Goal: Task Accomplishment & Management: Complete application form

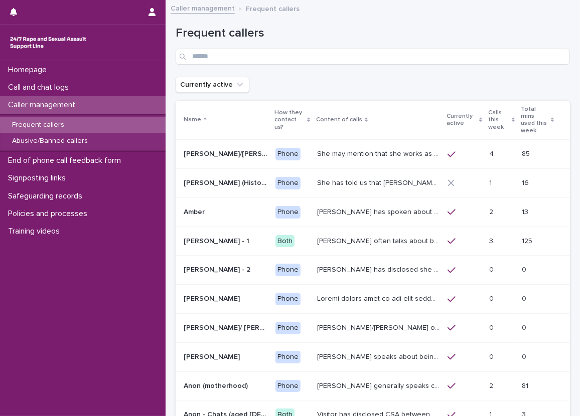
click at [270, 36] on h1 "Frequent callers" at bounding box center [373, 33] width 394 height 15
click at [41, 149] on div "Abusive/Banned callers" at bounding box center [83, 141] width 166 height 17
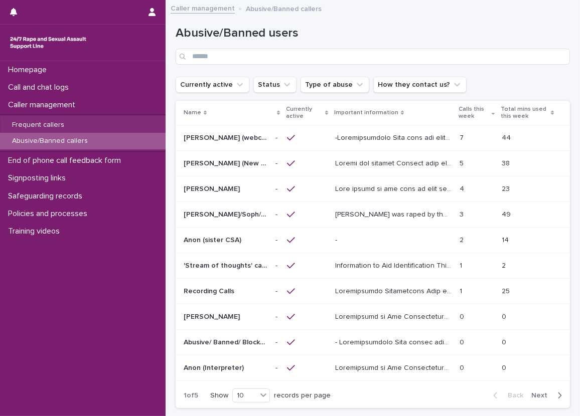
click at [471, 88] on div "Currently active Status Type of abuse How they contact us?" at bounding box center [373, 85] width 394 height 16
click at [166, 127] on div "Loading... Saving… Loading... Saving… Abusive/Banned users Currently active Sta…" at bounding box center [373, 236] width 414 height 461
click at [144, 89] on div "Call and chat logs" at bounding box center [83, 88] width 166 height 18
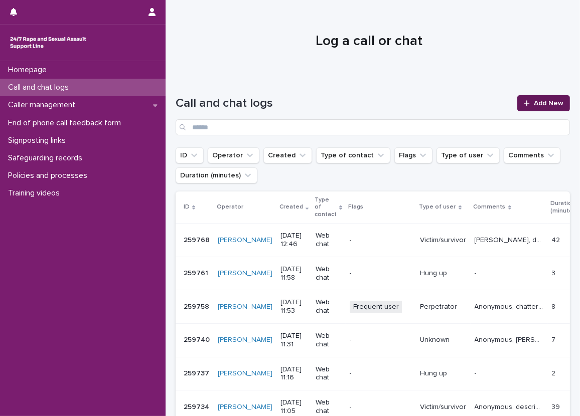
click at [525, 98] on link "Add New" at bounding box center [543, 103] width 53 height 16
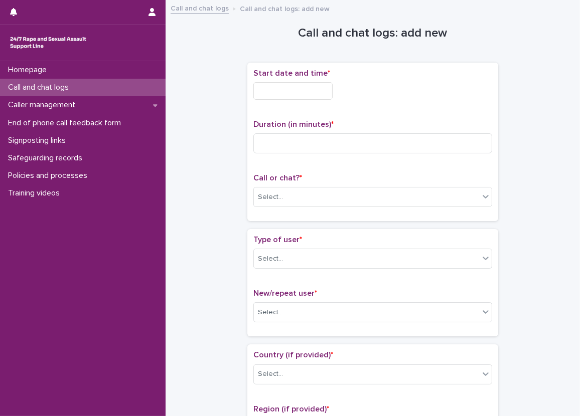
click at [313, 77] on p "Start date and time *" at bounding box center [372, 74] width 239 height 10
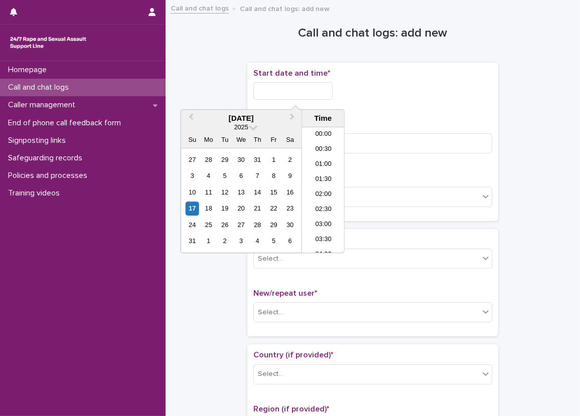
click at [311, 89] on input "text" at bounding box center [292, 91] width 79 height 18
click at [317, 171] on li "13:30" at bounding box center [323, 175] width 43 height 15
click at [299, 90] on input "**********" at bounding box center [292, 91] width 79 height 18
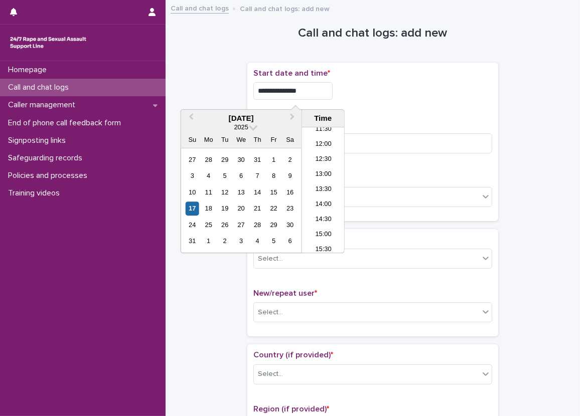
type input "**********"
click at [445, 99] on div "**********" at bounding box center [372, 91] width 239 height 18
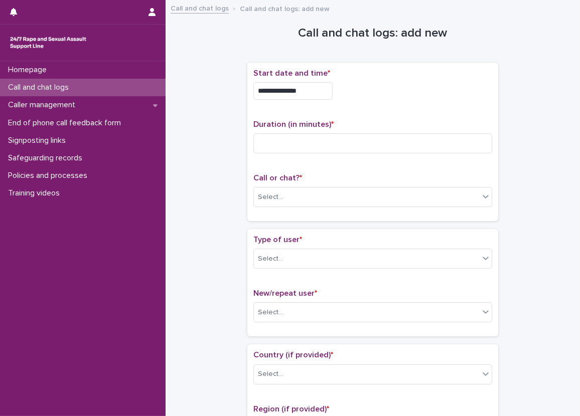
click at [340, 142] on input at bounding box center [372, 143] width 239 height 20
type input "**"
click at [369, 115] on div "**********" at bounding box center [372, 142] width 239 height 147
click at [312, 207] on div "Call or chat? * Select..." at bounding box center [372, 195] width 239 height 42
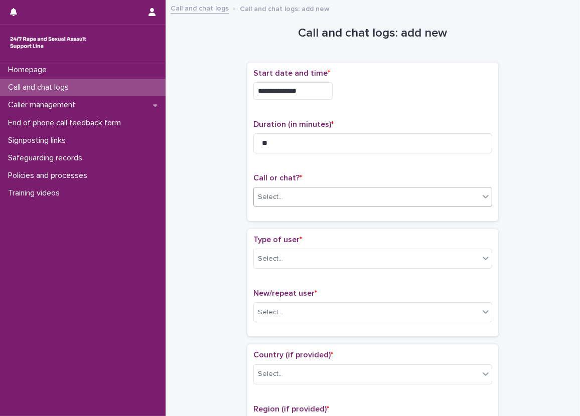
click at [313, 199] on div "Select..." at bounding box center [366, 197] width 225 height 17
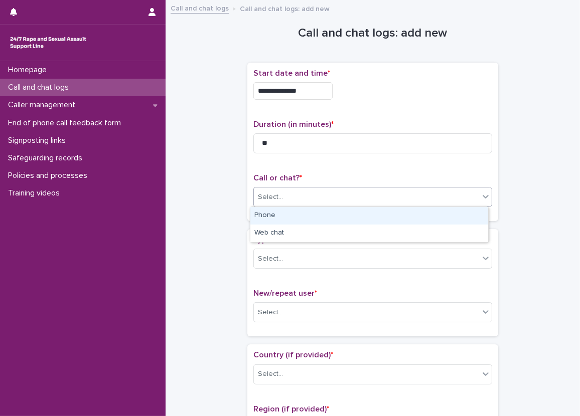
click at [292, 220] on div "Phone" at bounding box center [369, 216] width 238 height 18
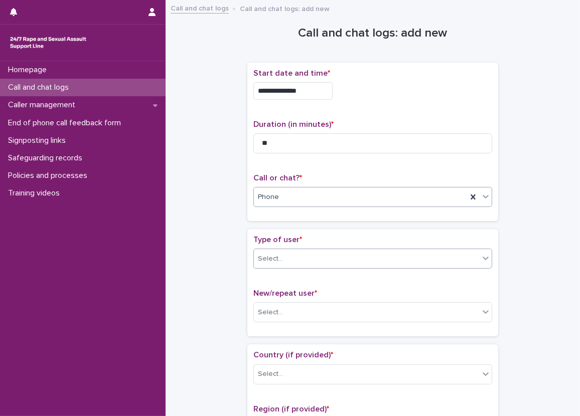
click at [293, 252] on div "Select..." at bounding box center [366, 259] width 225 height 17
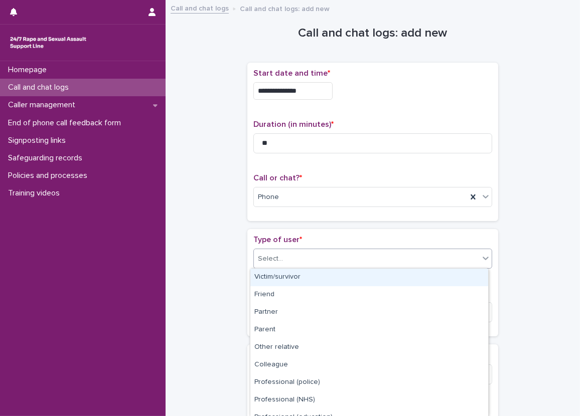
click at [302, 277] on div "Victim/survivor" at bounding box center [369, 278] width 238 height 18
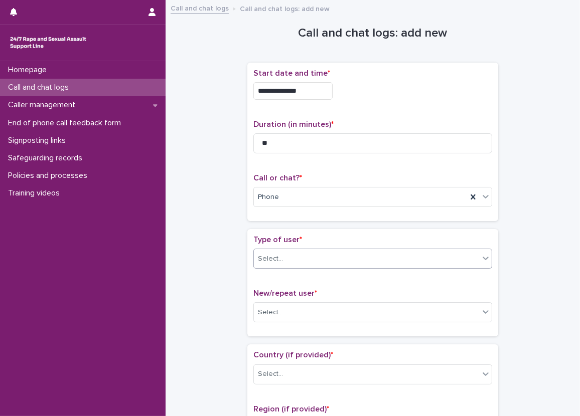
click at [301, 293] on span "New/repeat user *" at bounding box center [285, 294] width 64 height 8
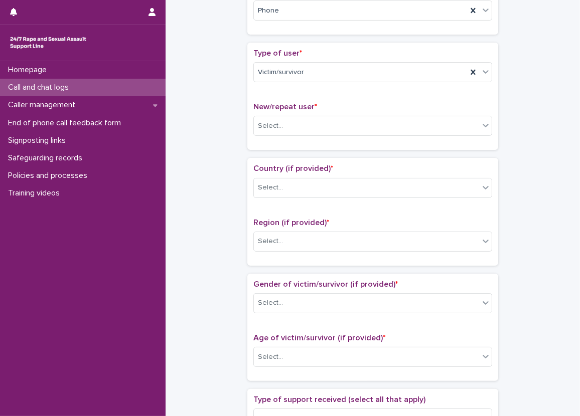
scroll to position [201, 0]
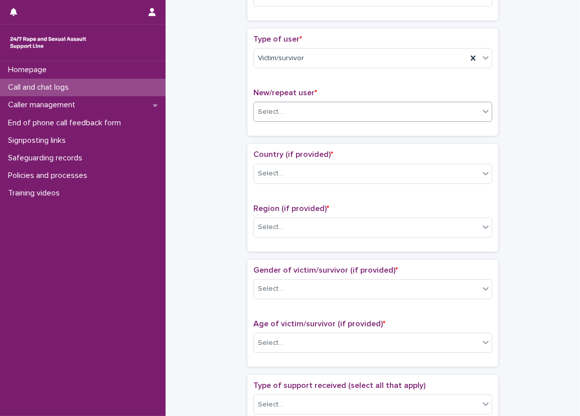
click at [285, 113] on div "Select..." at bounding box center [366, 112] width 225 height 17
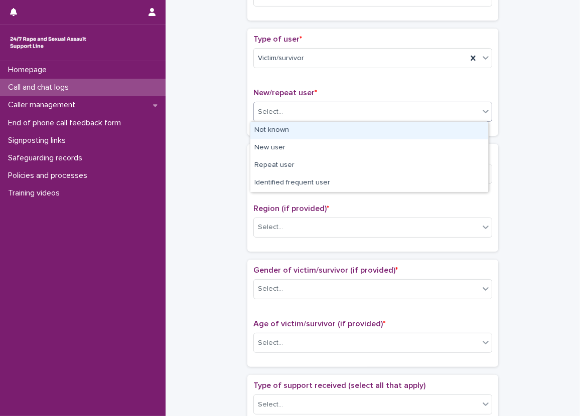
click at [285, 129] on div "Not known" at bounding box center [369, 131] width 238 height 18
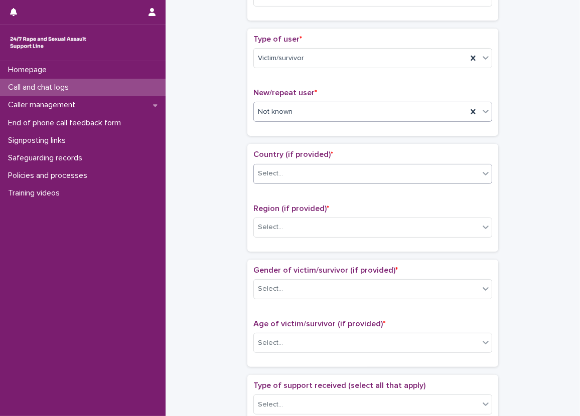
click at [288, 164] on div "Select..." at bounding box center [372, 174] width 239 height 20
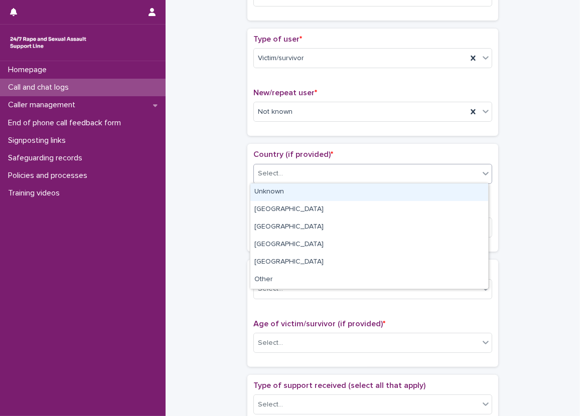
click at [288, 189] on div "Unknown" at bounding box center [369, 193] width 238 height 18
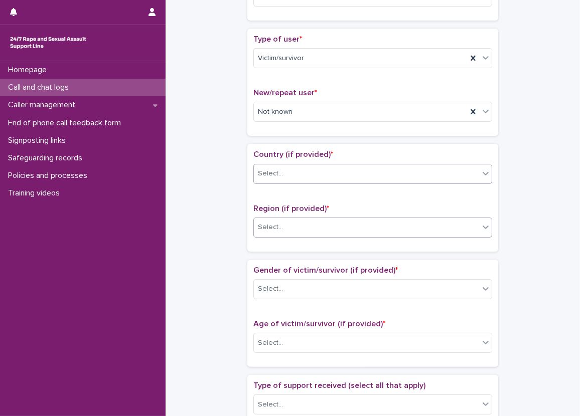
click at [281, 228] on div "Select..." at bounding box center [366, 227] width 225 height 17
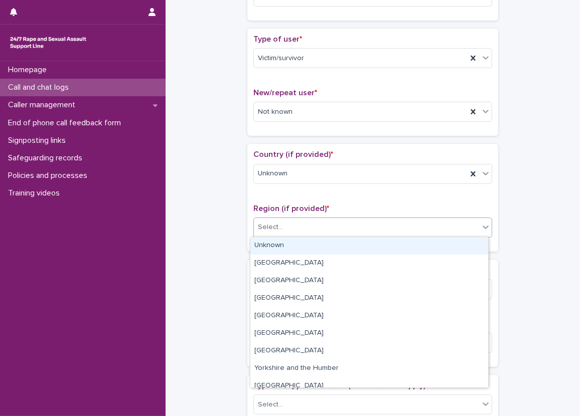
click at [281, 238] on div "Unknown" at bounding box center [369, 246] width 238 height 18
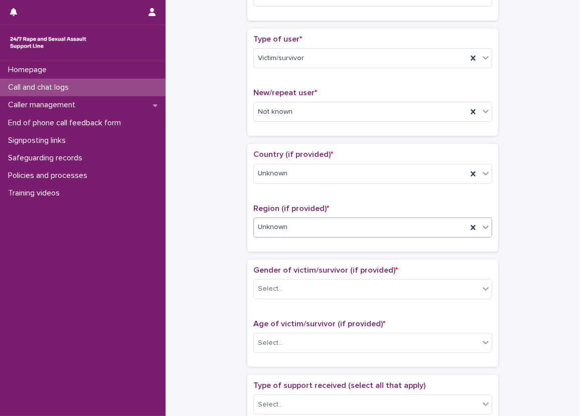
click at [236, 255] on div "**********" at bounding box center [373, 318] width 394 height 1026
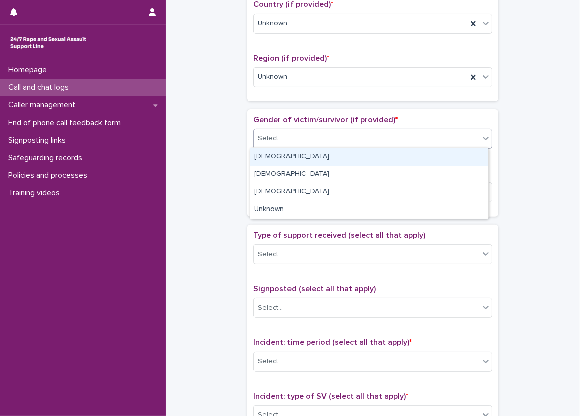
click at [265, 137] on div "Select..." at bounding box center [270, 138] width 25 height 11
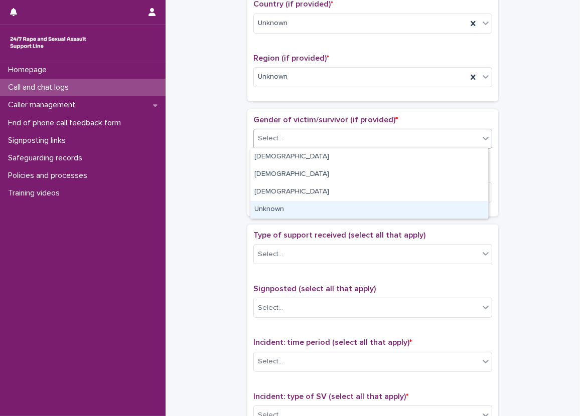
click at [275, 203] on div "Unknown" at bounding box center [369, 210] width 238 height 18
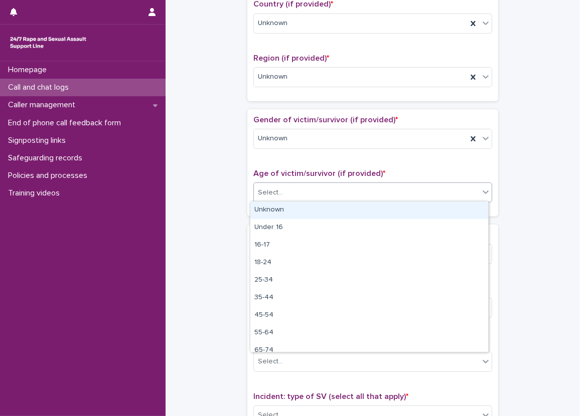
click at [275, 193] on div "Select..." at bounding box center [270, 193] width 25 height 11
click at [275, 205] on div "Unknown" at bounding box center [369, 211] width 238 height 18
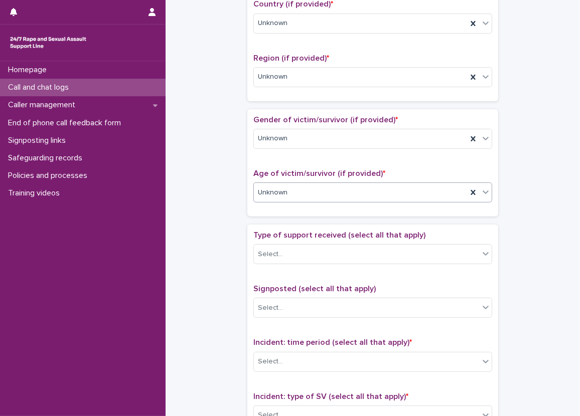
click at [272, 192] on span "Unknown" at bounding box center [273, 193] width 30 height 11
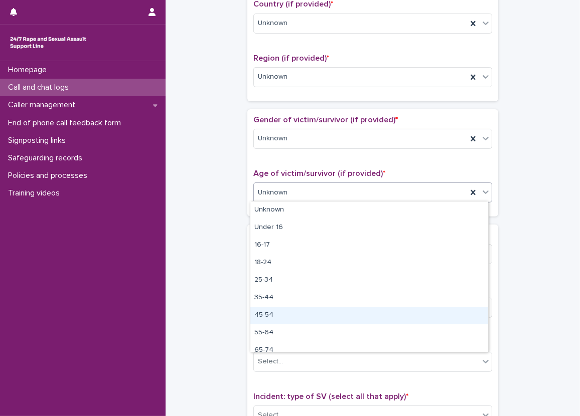
drag, startPoint x: 279, startPoint y: 289, endPoint x: 274, endPoint y: 304, distance: 15.4
click at [271, 315] on div "45-54" at bounding box center [369, 316] width 238 height 18
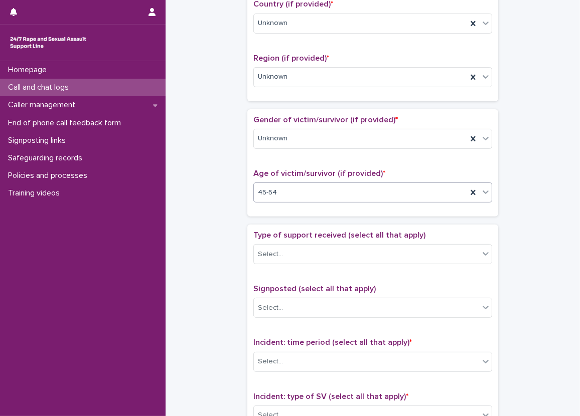
click at [221, 234] on div "**********" at bounding box center [373, 168] width 394 height 1026
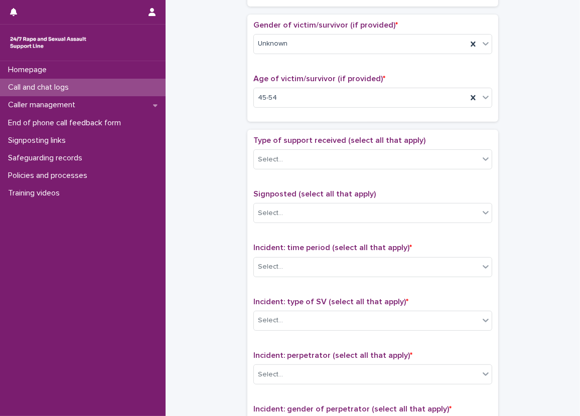
scroll to position [452, 0]
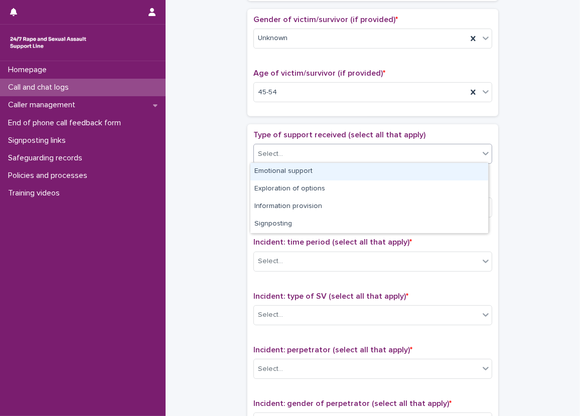
click at [259, 160] on div "Select..." at bounding box center [366, 154] width 225 height 17
click at [264, 176] on div "Emotional support" at bounding box center [369, 172] width 238 height 18
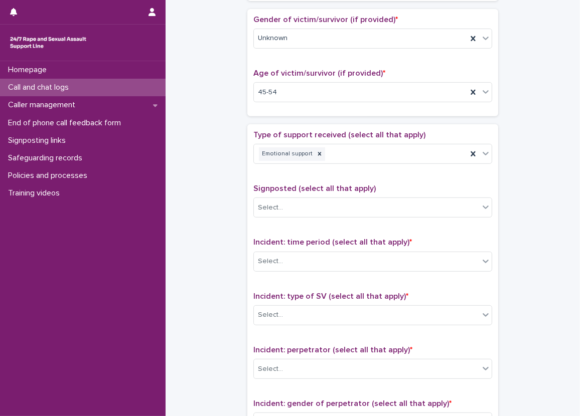
click at [329, 189] on span "Signposted (select all that apply)" at bounding box center [314, 189] width 122 height 8
click at [343, 153] on div "Emotional support" at bounding box center [360, 155] width 213 height 18
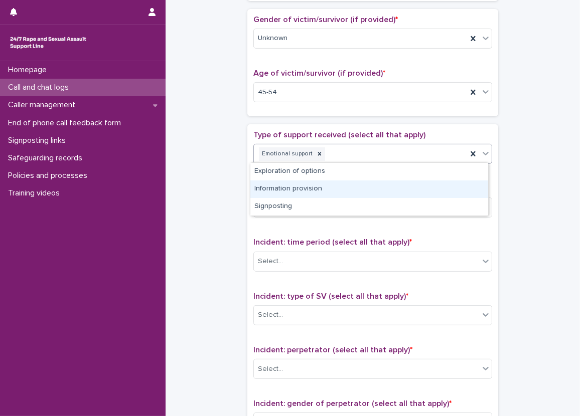
click at [333, 184] on div "Information provision" at bounding box center [369, 190] width 238 height 18
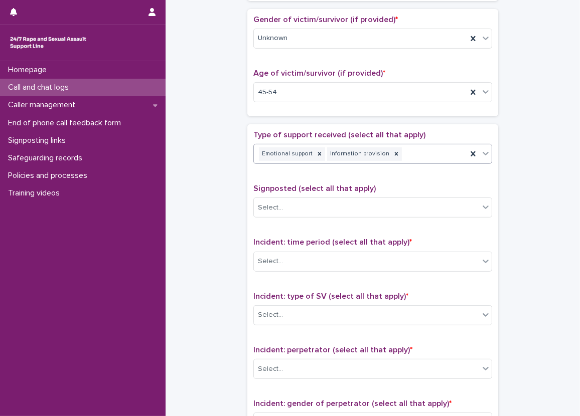
click at [241, 185] on div "**********" at bounding box center [373, 67] width 394 height 1026
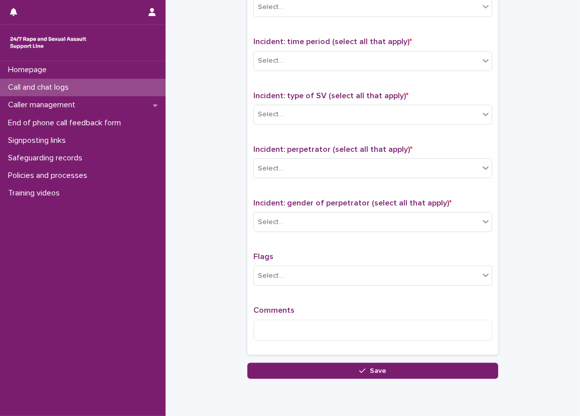
scroll to position [602, 0]
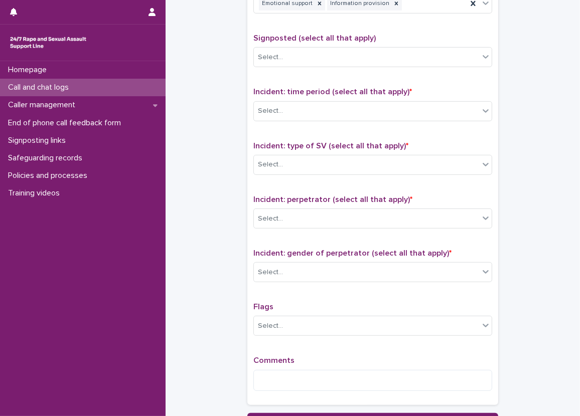
click at [575, 254] on div "**********" at bounding box center [290, 208] width 580 height 416
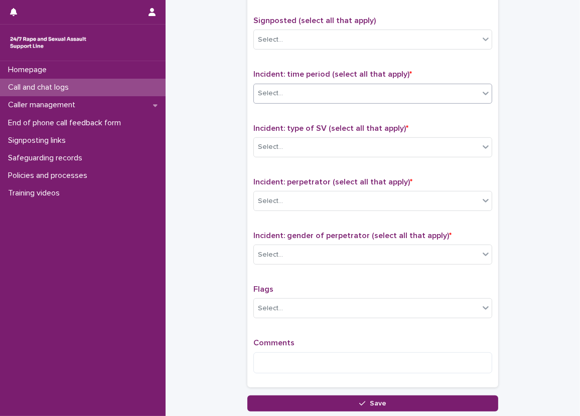
click at [385, 90] on div "Select..." at bounding box center [366, 93] width 225 height 17
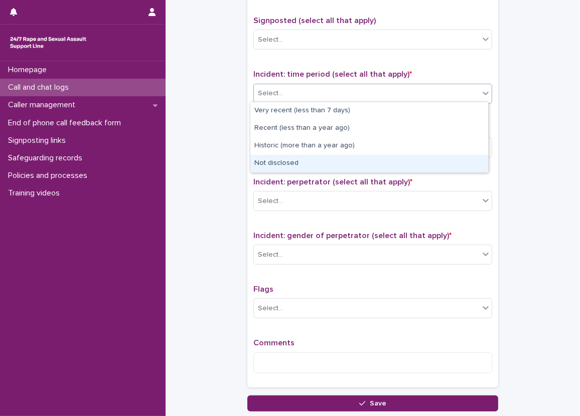
click at [270, 169] on div "Not disclosed" at bounding box center [369, 164] width 238 height 18
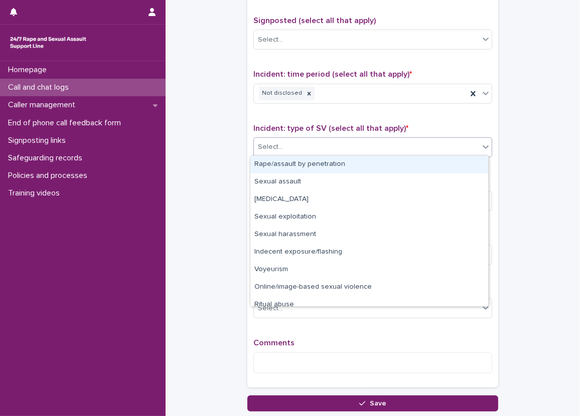
click at [275, 150] on div "Select..." at bounding box center [270, 147] width 25 height 11
click at [300, 162] on div "Rape/assault by penetration" at bounding box center [369, 165] width 238 height 18
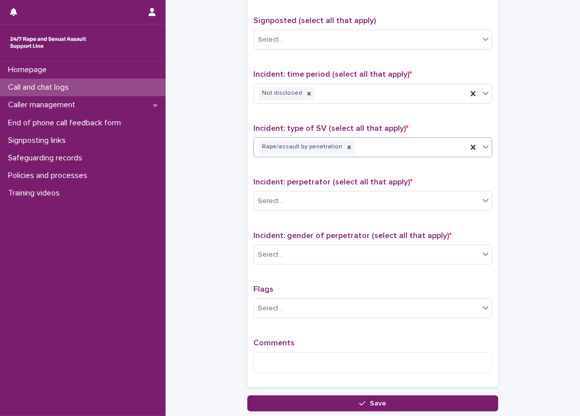
click at [399, 143] on div "Rape/assault by penetration" at bounding box center [360, 147] width 213 height 18
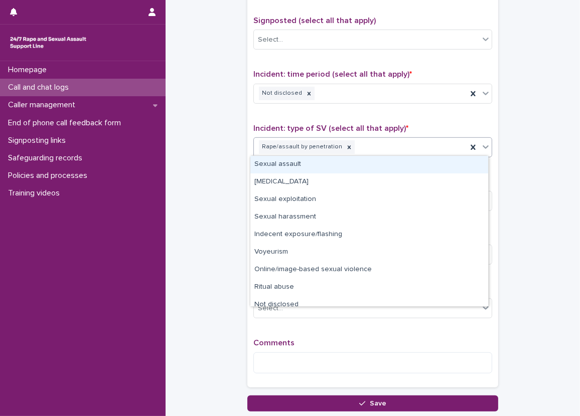
click at [381, 157] on div "Sexual assault" at bounding box center [369, 165] width 238 height 18
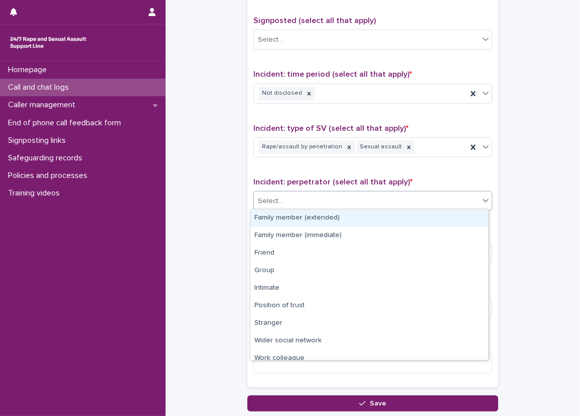
click at [334, 197] on div "Select..." at bounding box center [366, 201] width 225 height 17
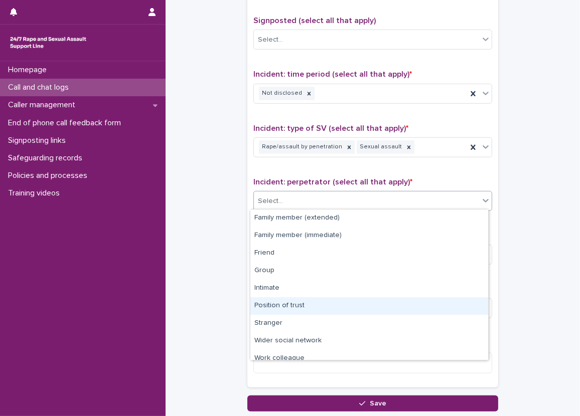
scroll to position [43, 0]
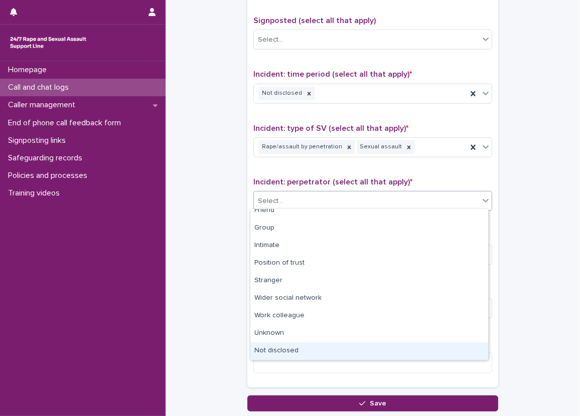
click at [328, 345] on div "Not disclosed" at bounding box center [369, 352] width 238 height 18
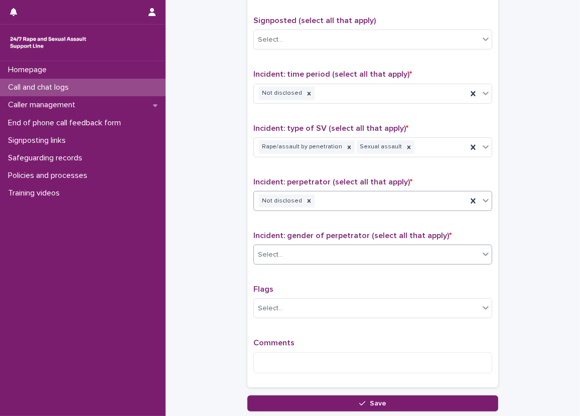
click at [320, 247] on div "Select..." at bounding box center [366, 255] width 225 height 17
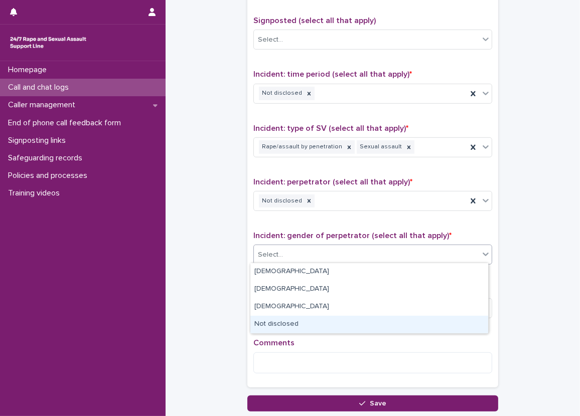
click at [312, 324] on div "Not disclosed" at bounding box center [369, 325] width 238 height 18
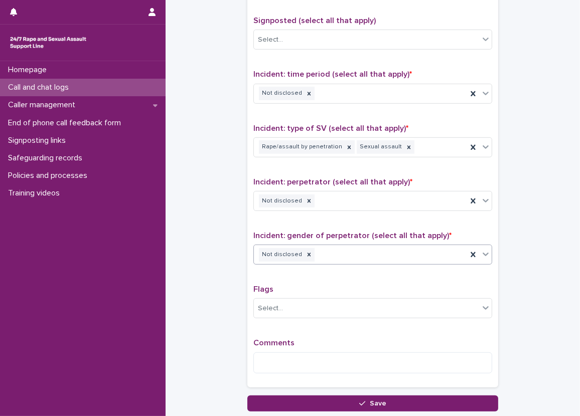
click at [304, 343] on p "Comments" at bounding box center [372, 344] width 239 height 10
click at [304, 357] on textarea at bounding box center [372, 364] width 239 height 22
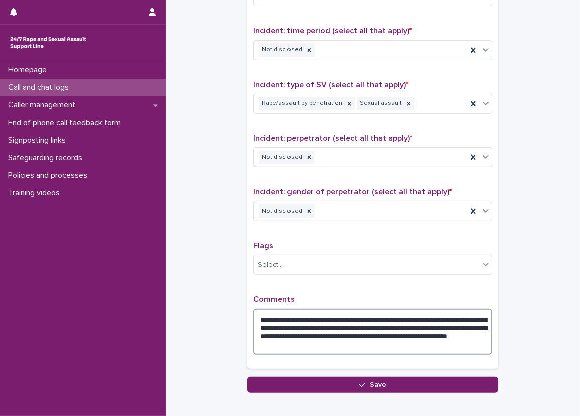
scroll to position [717, 0]
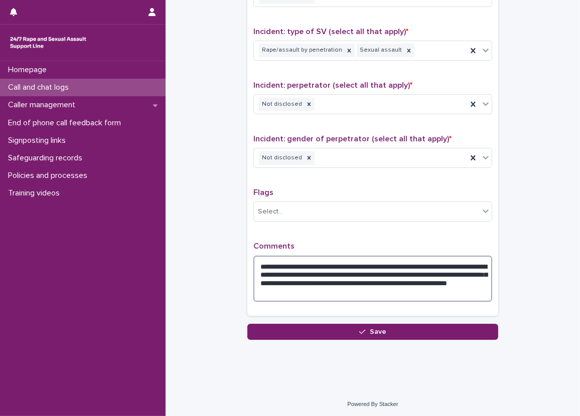
click at [459, 280] on textarea "**********" at bounding box center [372, 279] width 239 height 47
click at [454, 277] on textarea "**********" at bounding box center [372, 279] width 239 height 47
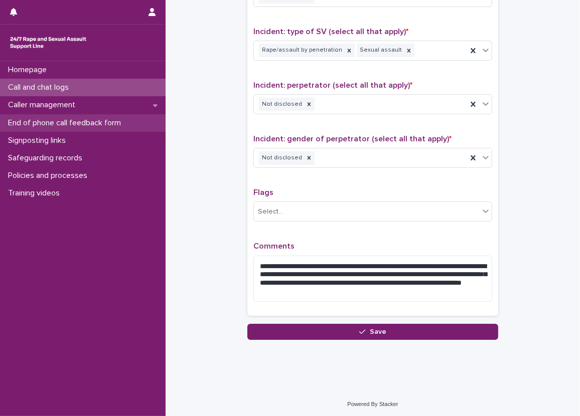
click at [154, 114] on div "End of phone call feedback form" at bounding box center [83, 123] width 166 height 18
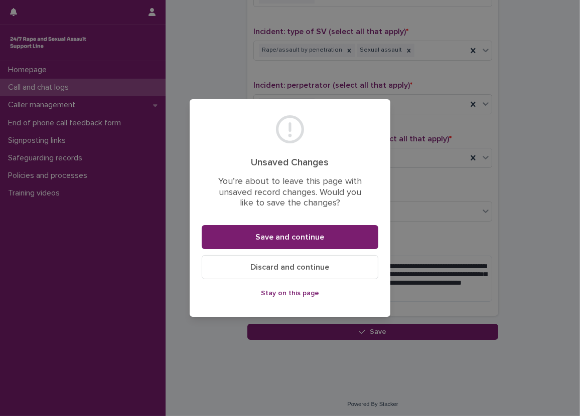
click at [288, 295] on span "Stay on this page" at bounding box center [290, 293] width 58 height 7
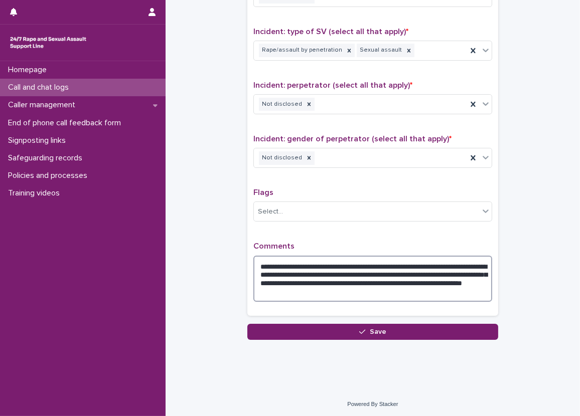
click at [436, 290] on textarea "**********" at bounding box center [372, 279] width 239 height 47
paste textarea "**********"
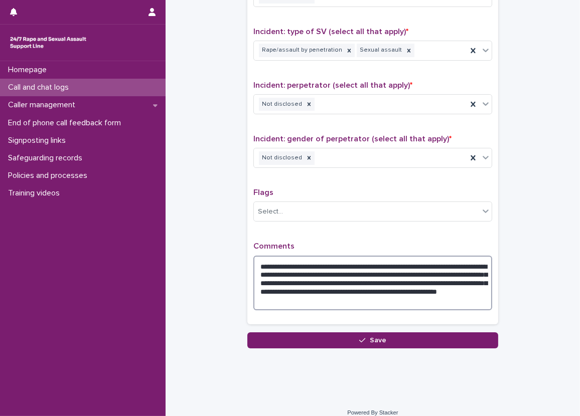
click at [415, 296] on textarea "**********" at bounding box center [372, 283] width 239 height 55
click at [280, 296] on textarea "**********" at bounding box center [372, 283] width 239 height 55
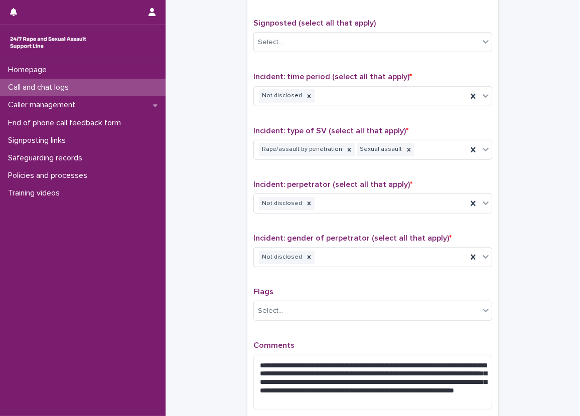
scroll to position [725, 0]
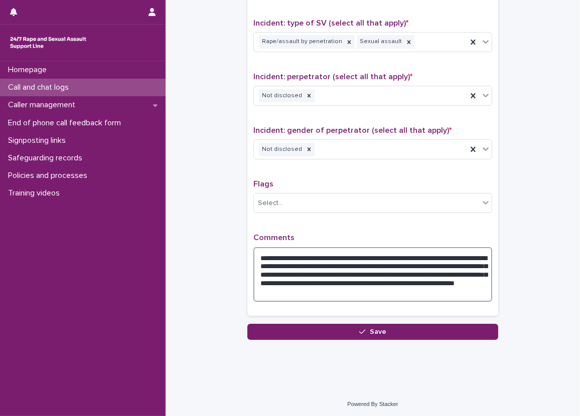
drag, startPoint x: 444, startPoint y: 256, endPoint x: 284, endPoint y: 262, distance: 160.2
click at [284, 262] on textarea "**********" at bounding box center [372, 274] width 239 height 55
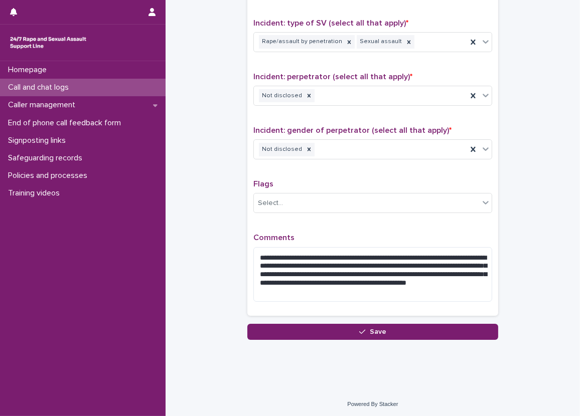
click at [385, 271] on textarea "**********" at bounding box center [372, 274] width 239 height 55
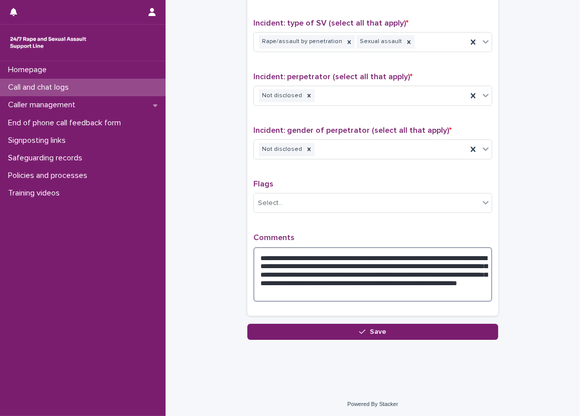
type textarea "**********"
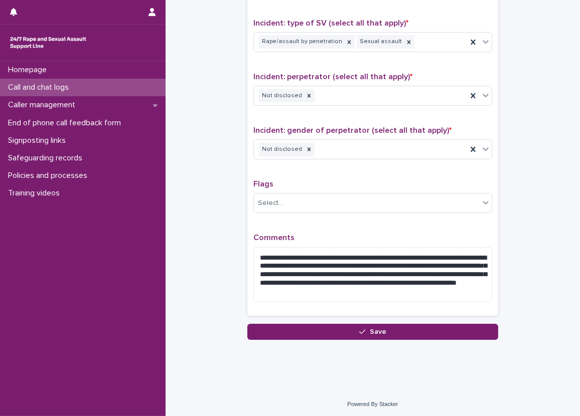
click at [374, 222] on div "**********" at bounding box center [372, 83] width 239 height 453
click at [438, 327] on button "Save" at bounding box center [372, 332] width 251 height 16
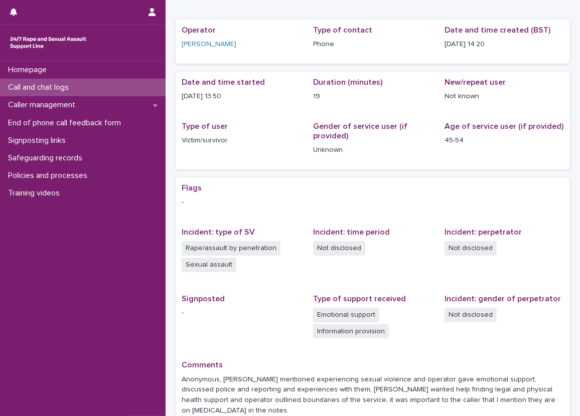
scroll to position [46, 0]
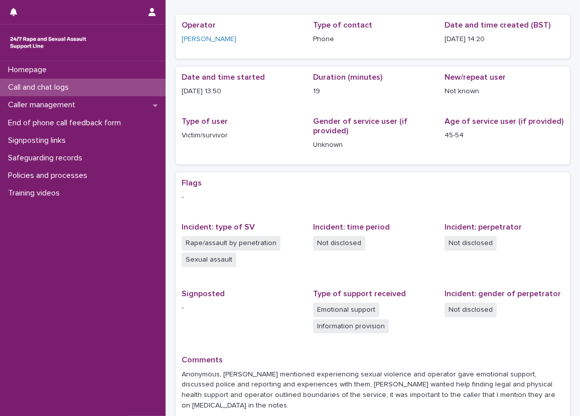
click at [167, 55] on div "Loading... Saving… Loading... Saving… 2025-08-17 13:20:38+00:00 17/8/2025 14:20…" at bounding box center [373, 221] width 414 height 523
click at [296, 276] on div "Incident: type of SV Rape/assault by penetration Sexual assault" at bounding box center [241, 250] width 119 height 55
click at [132, 90] on div "Call and chat logs" at bounding box center [83, 88] width 166 height 18
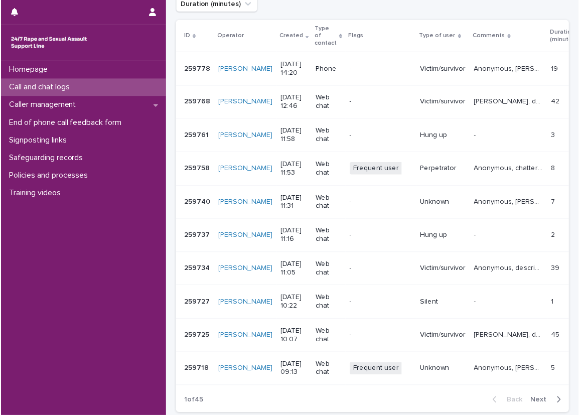
scroll to position [184, 0]
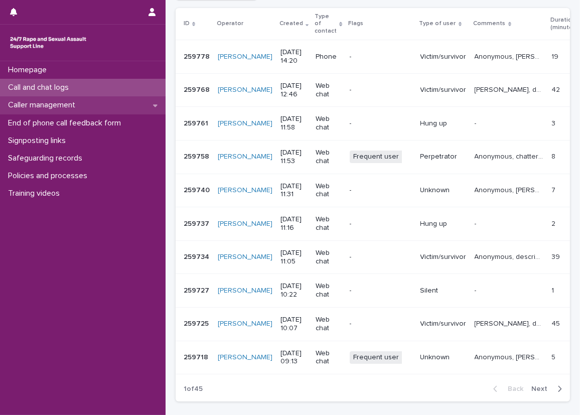
click at [94, 96] on div "Caller management" at bounding box center [83, 105] width 166 height 18
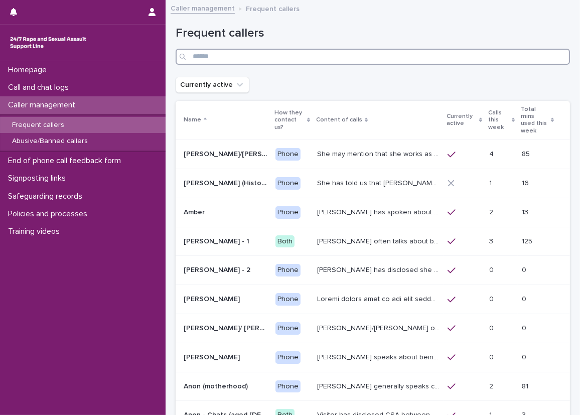
click at [311, 57] on input "Search" at bounding box center [373, 57] width 394 height 16
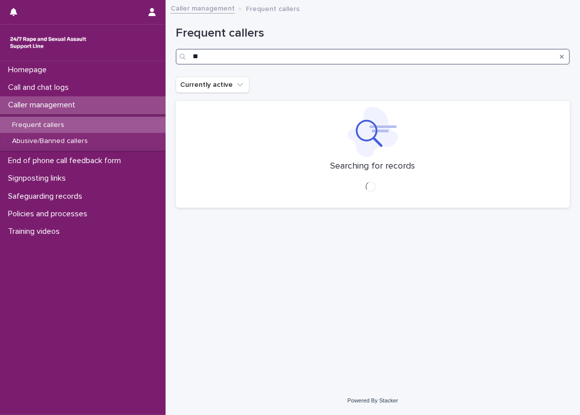
type input "*"
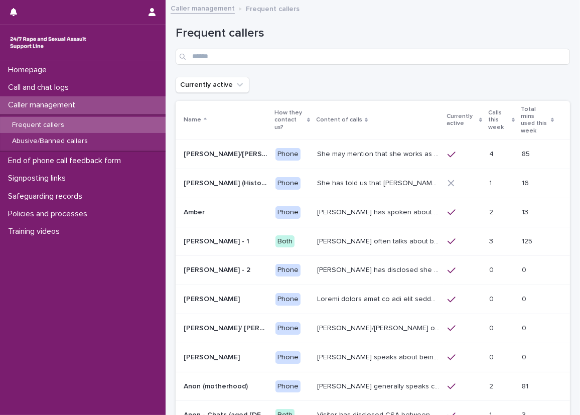
click at [138, 97] on div "Caller management" at bounding box center [83, 105] width 166 height 18
click at [134, 90] on div "Call and chat logs" at bounding box center [83, 88] width 166 height 18
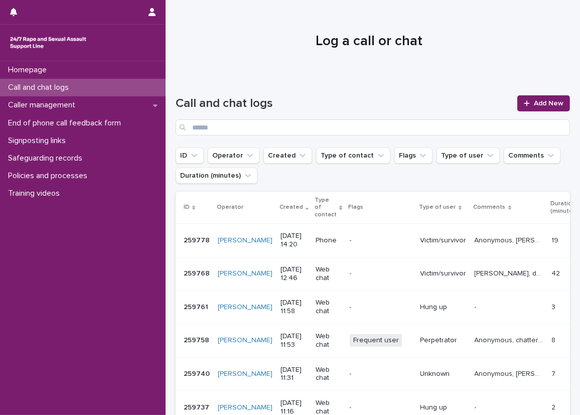
click at [279, 99] on h1 "Call and chat logs" at bounding box center [344, 103] width 336 height 15
click at [555, 106] on span "Add New" at bounding box center [549, 103] width 30 height 7
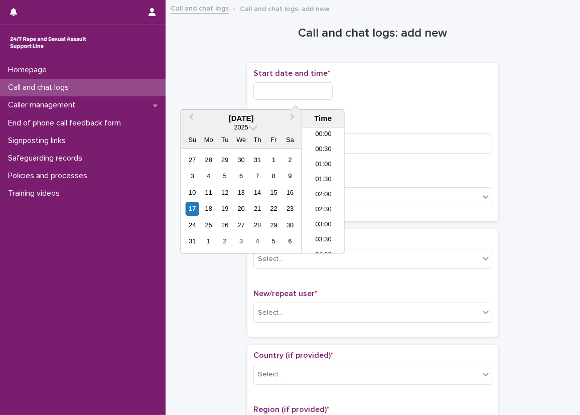
click at [253, 88] on input "text" at bounding box center [292, 91] width 79 height 18
click at [314, 175] on li "14:30" at bounding box center [323, 175] width 43 height 15
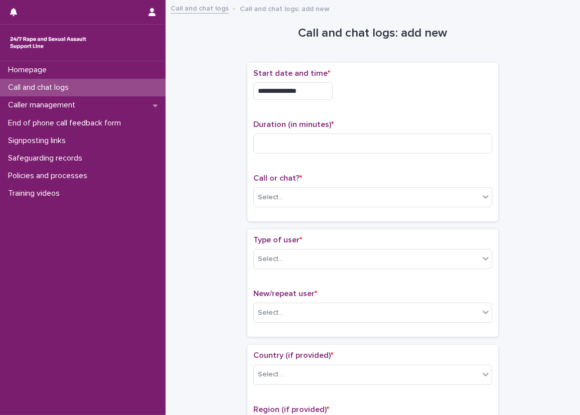
click at [324, 85] on input "**********" at bounding box center [292, 91] width 79 height 18
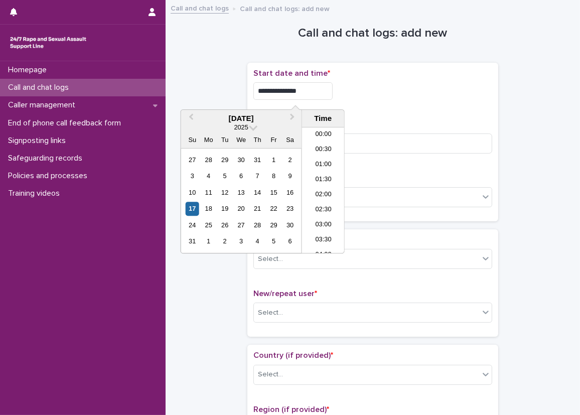
scroll to position [381, 0]
type input "**********"
click at [384, 85] on div "**********" at bounding box center [372, 91] width 239 height 18
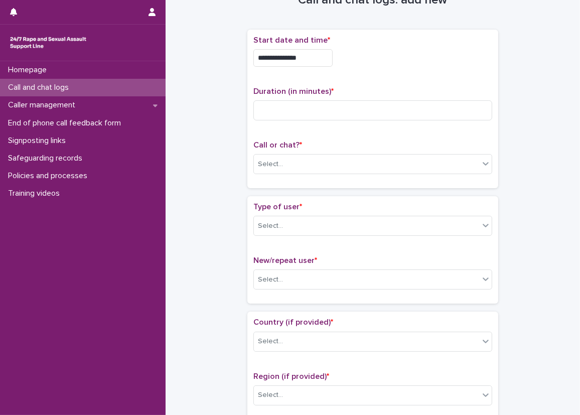
scroll to position [50, 0]
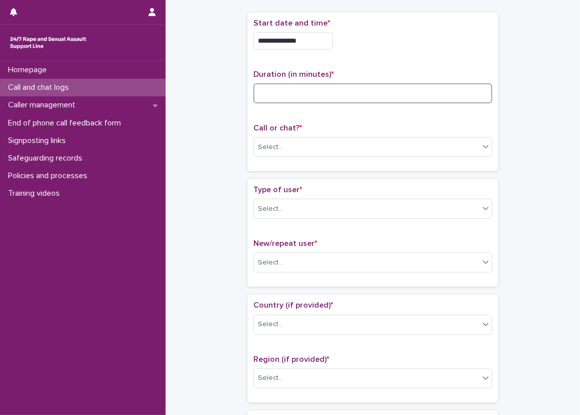
click at [275, 85] on input at bounding box center [372, 93] width 239 height 20
type input "**"
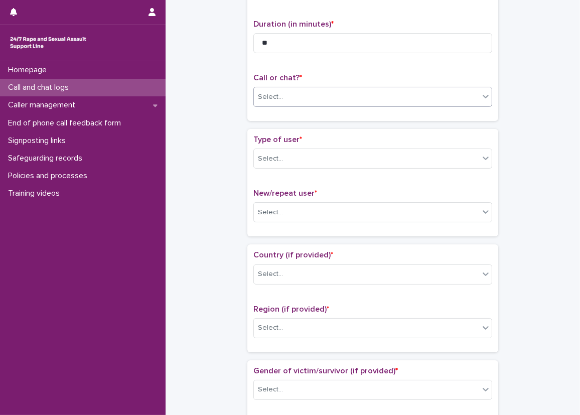
click at [284, 99] on div "Select..." at bounding box center [366, 97] width 225 height 17
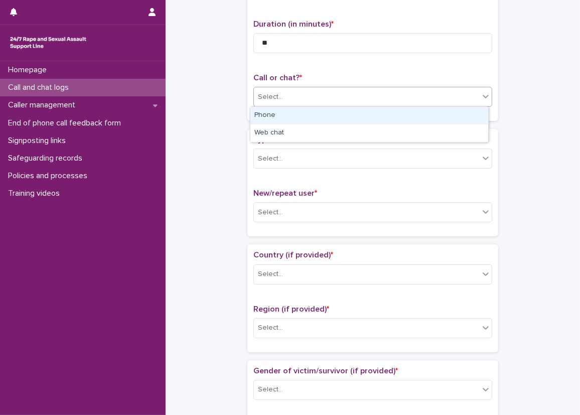
click at [275, 110] on div "Phone" at bounding box center [369, 116] width 238 height 18
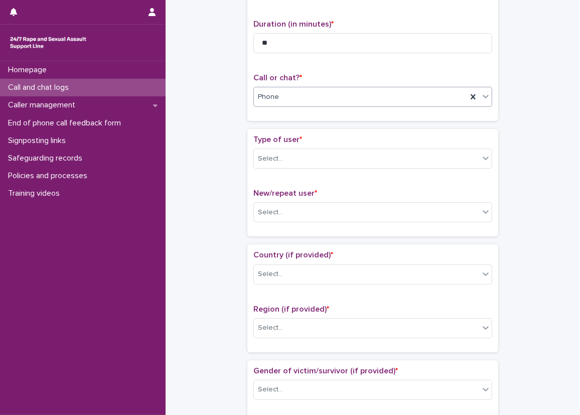
click at [247, 95] on div "**********" at bounding box center [372, 41] width 251 height 159
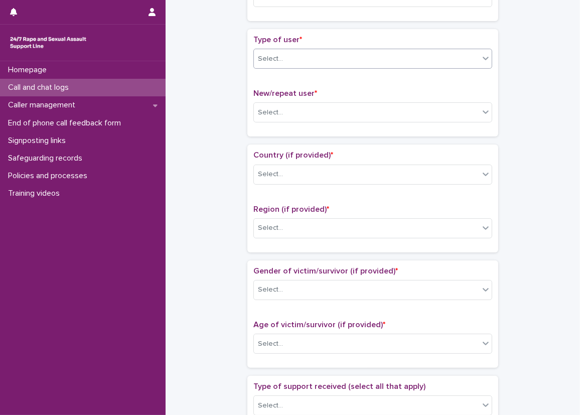
scroll to position [201, 0]
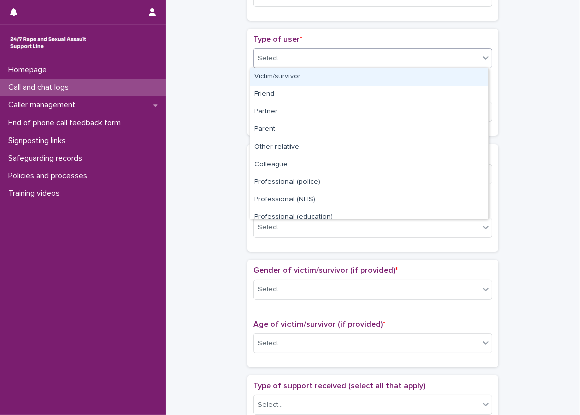
click at [278, 66] on div "Select..." at bounding box center [366, 58] width 225 height 17
click at [279, 74] on div "Victim/survivor" at bounding box center [369, 77] width 238 height 18
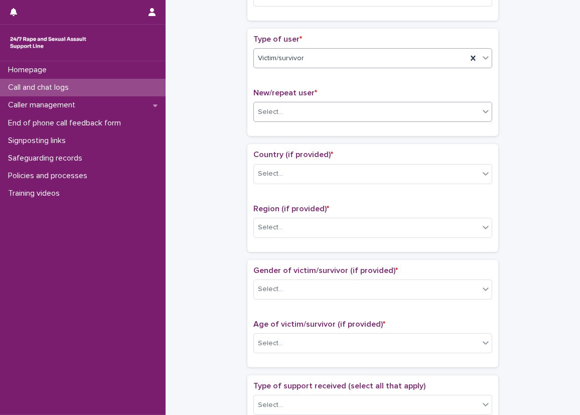
drag, startPoint x: 267, startPoint y: 100, endPoint x: 271, endPoint y: 107, distance: 7.7
click at [271, 107] on div "New/repeat user * Select..." at bounding box center [372, 109] width 239 height 42
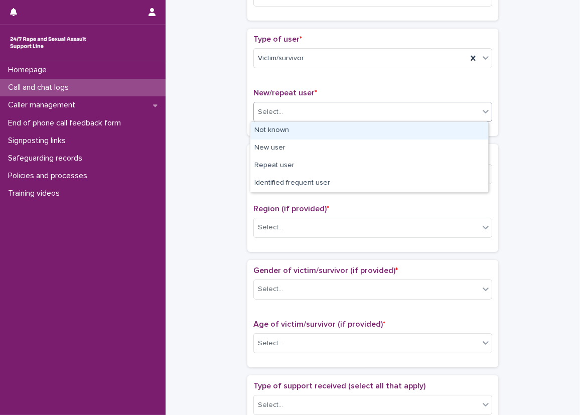
click at [272, 108] on div "Select..." at bounding box center [270, 112] width 25 height 11
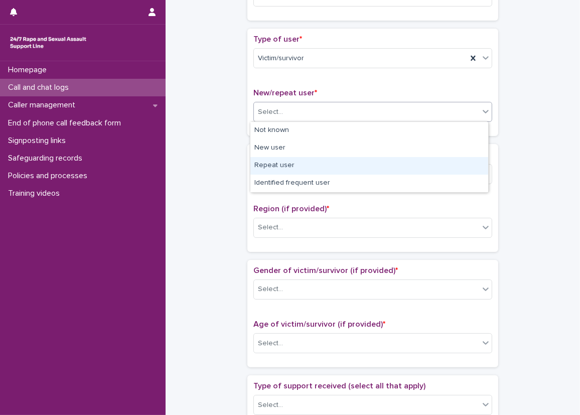
click at [274, 159] on div "Repeat user" at bounding box center [369, 166] width 238 height 18
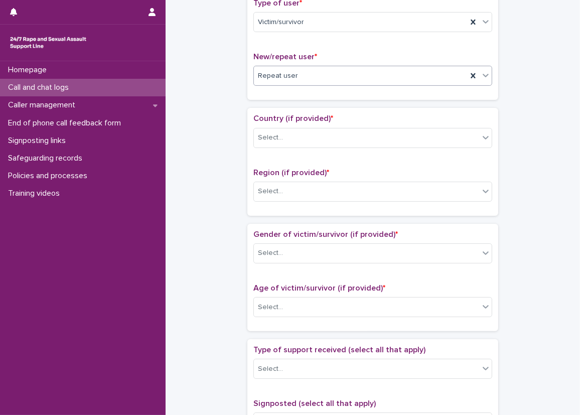
scroll to position [251, 0]
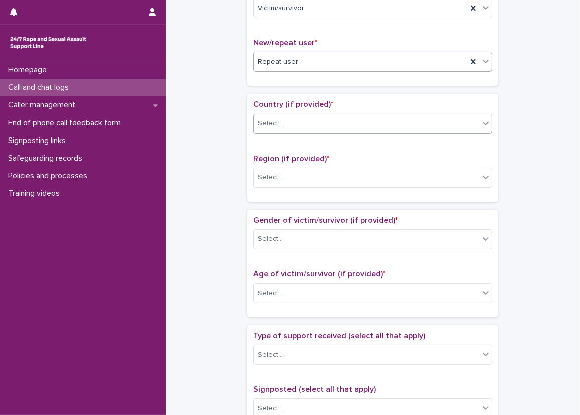
click at [299, 132] on body "**********" at bounding box center [290, 207] width 580 height 415
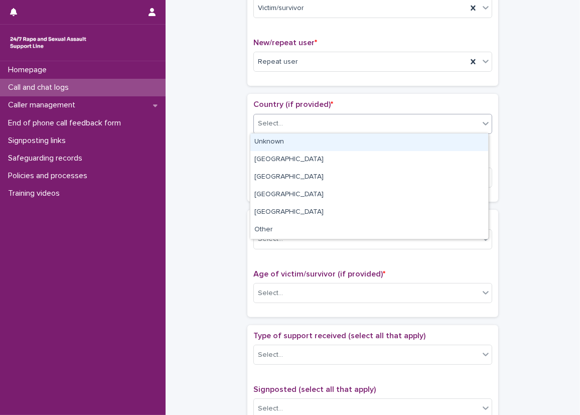
click at [292, 140] on div "Unknown" at bounding box center [369, 142] width 238 height 18
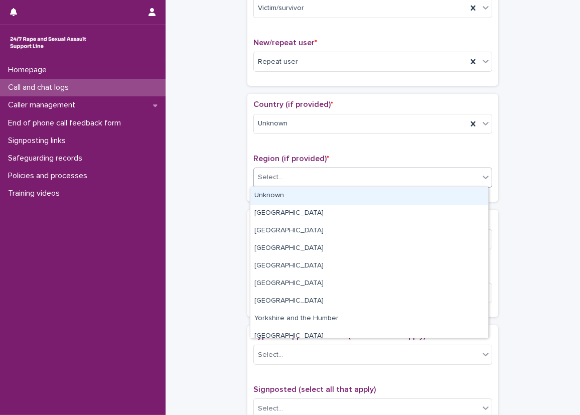
click at [281, 174] on div "Select..." at bounding box center [366, 177] width 225 height 17
click at [277, 193] on div "Unknown" at bounding box center [369, 196] width 238 height 18
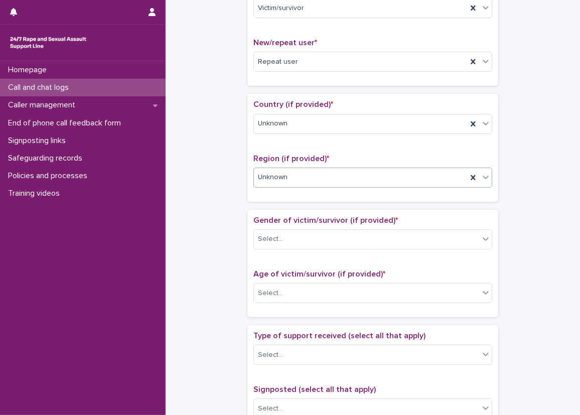
click at [234, 168] on div "**********" at bounding box center [373, 268] width 394 height 1026
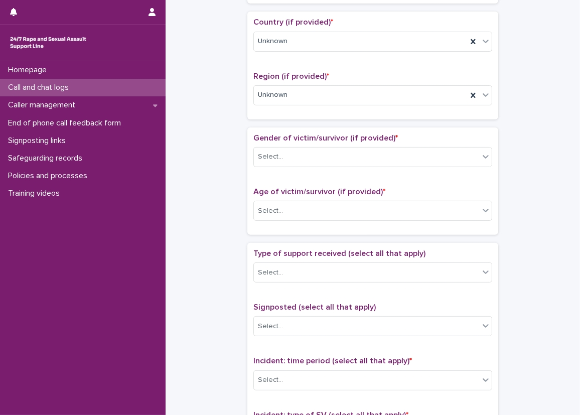
scroll to position [351, 0]
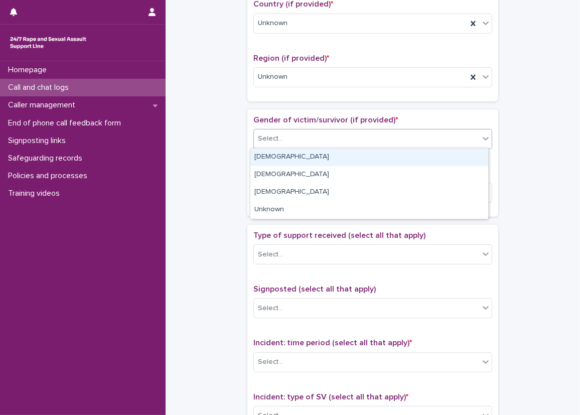
click at [302, 135] on div "Select..." at bounding box center [366, 138] width 225 height 17
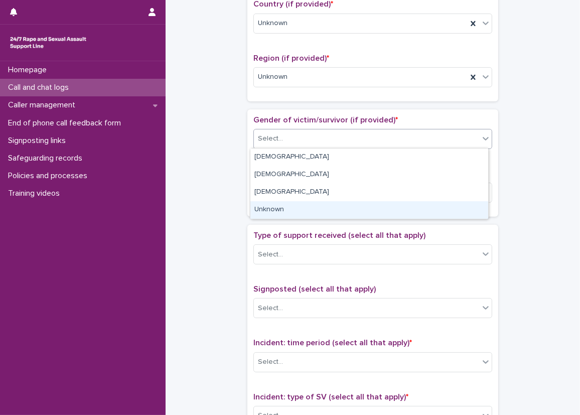
click at [293, 207] on div "Unknown" at bounding box center [369, 210] width 238 height 18
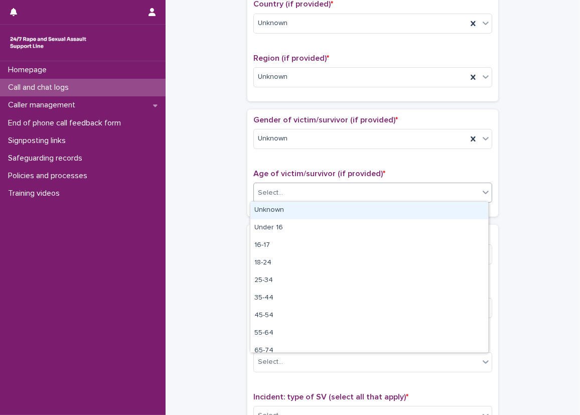
click at [288, 196] on div "Select..." at bounding box center [366, 193] width 225 height 17
click at [285, 206] on div "Unknown" at bounding box center [369, 211] width 238 height 18
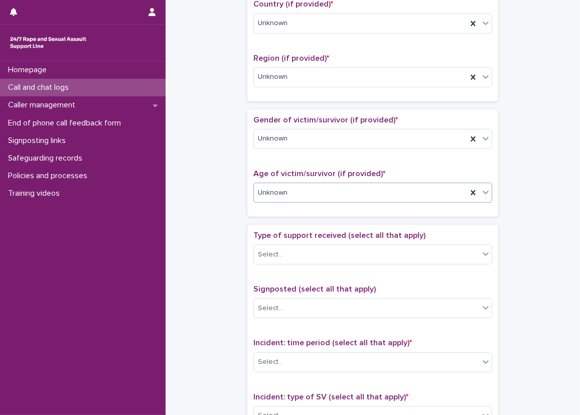
click at [240, 193] on div "**********" at bounding box center [373, 168] width 394 height 1026
click at [279, 126] on div "Gender of victim/survivor (if provided) * Unknown" at bounding box center [372, 136] width 239 height 42
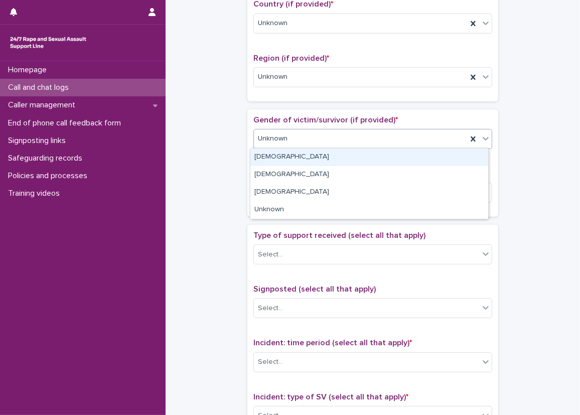
click at [282, 148] on body "**********" at bounding box center [290, 207] width 580 height 415
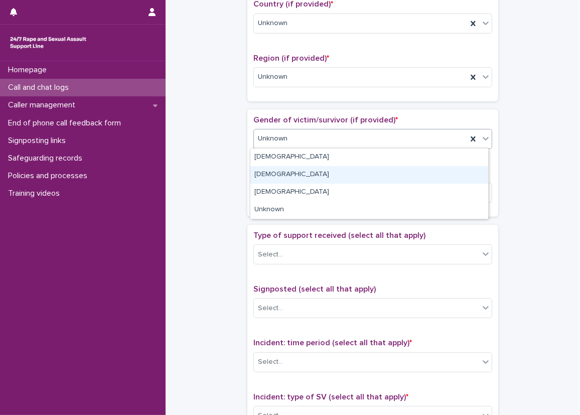
click at [282, 167] on div "Male" at bounding box center [369, 175] width 238 height 18
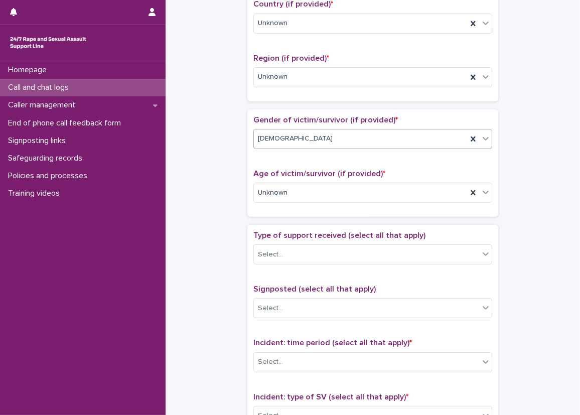
click at [281, 135] on div "Male" at bounding box center [360, 138] width 213 height 17
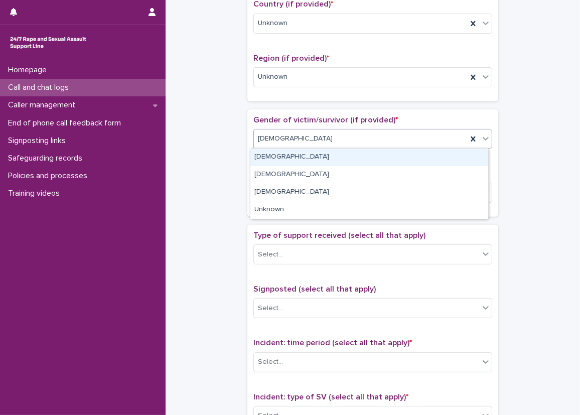
click at [281, 156] on div "Female" at bounding box center [369, 158] width 238 height 18
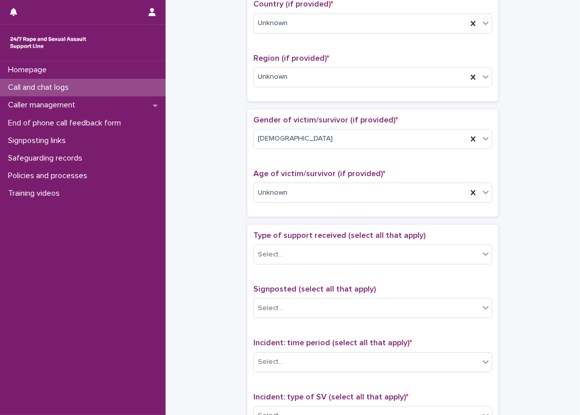
click at [211, 160] on div "**********" at bounding box center [373, 168] width 394 height 1026
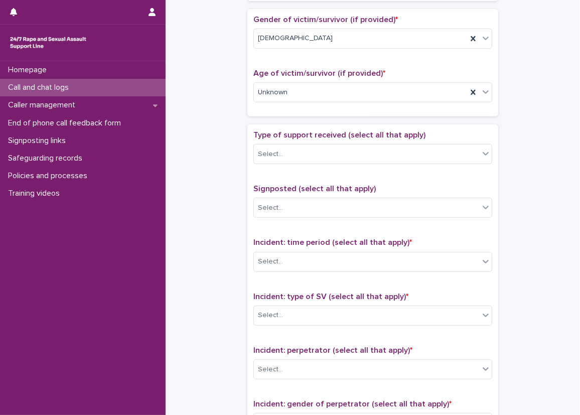
scroll to position [552, 0]
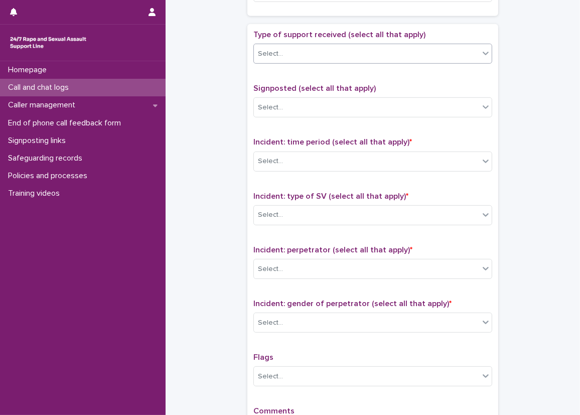
click at [266, 49] on div "Select..." at bounding box center [270, 54] width 25 height 11
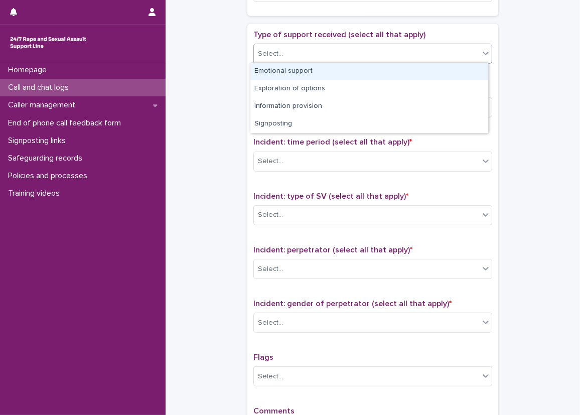
click at [290, 69] on div "Emotional support" at bounding box center [369, 72] width 238 height 18
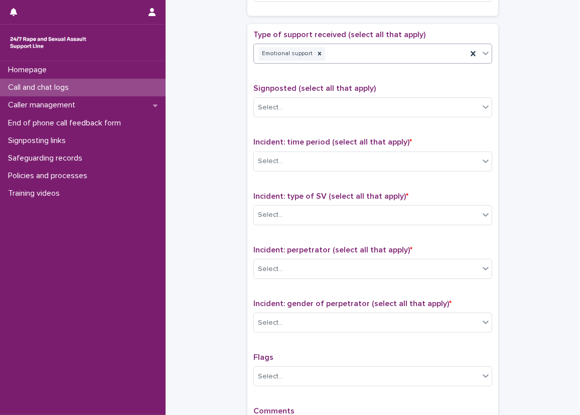
click at [247, 96] on div "Type of support received (select all that apply) option Emotional support, sele…" at bounding box center [372, 240] width 251 height 432
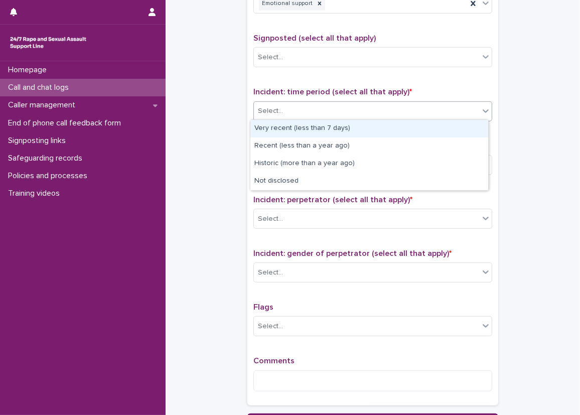
click at [269, 106] on div "Select..." at bounding box center [270, 111] width 25 height 11
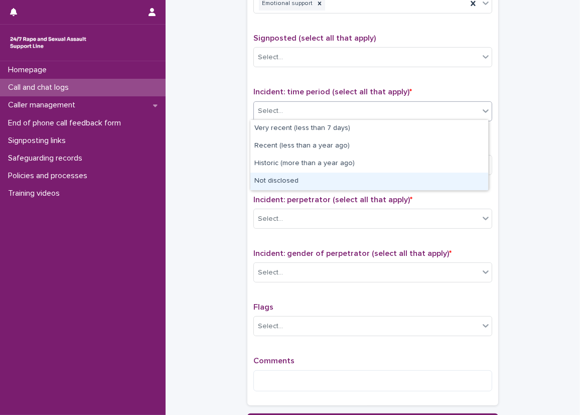
click at [288, 180] on div "Not disclosed" at bounding box center [369, 182] width 238 height 18
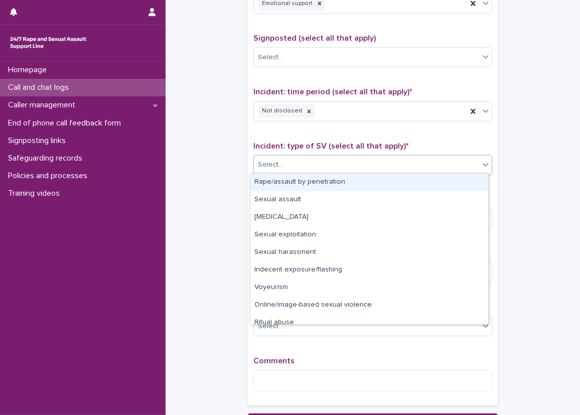
click at [285, 165] on div "Select..." at bounding box center [366, 165] width 225 height 17
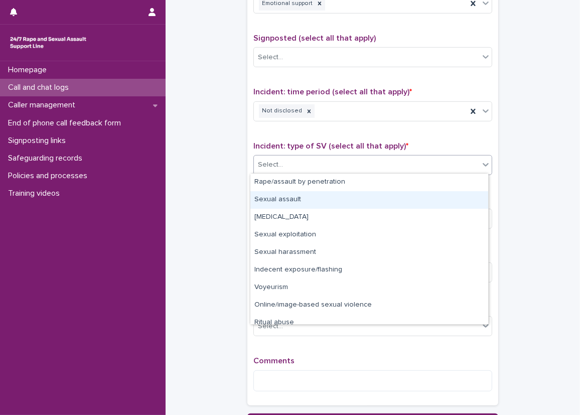
scroll to position [25, 0]
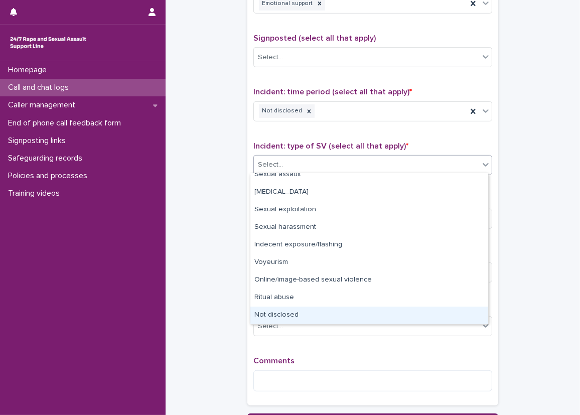
click at [300, 323] on div "Not disclosed" at bounding box center [369, 316] width 238 height 18
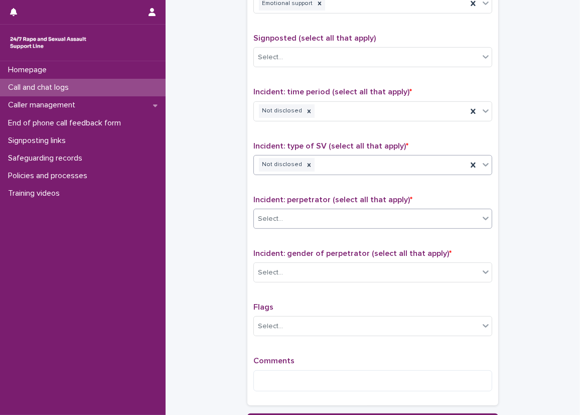
click at [291, 212] on div "Select..." at bounding box center [366, 219] width 225 height 17
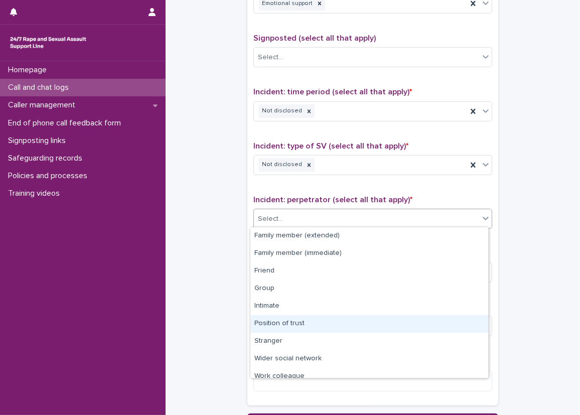
scroll to position [43, 0]
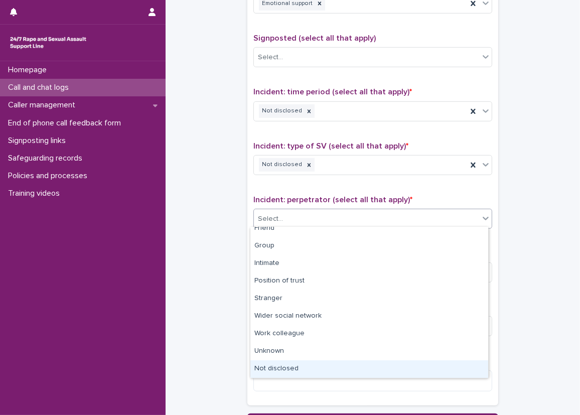
click at [284, 377] on div "Not disclosed" at bounding box center [369, 369] width 238 height 18
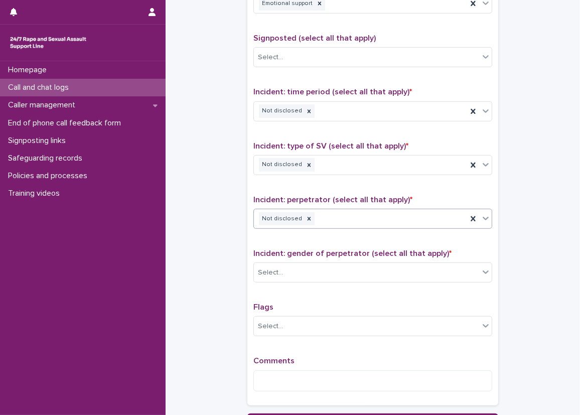
click at [284, 280] on div "Incident: gender of perpetrator (select all that apply) * Select..." at bounding box center [372, 270] width 239 height 42
click at [285, 271] on div "Select..." at bounding box center [366, 272] width 225 height 17
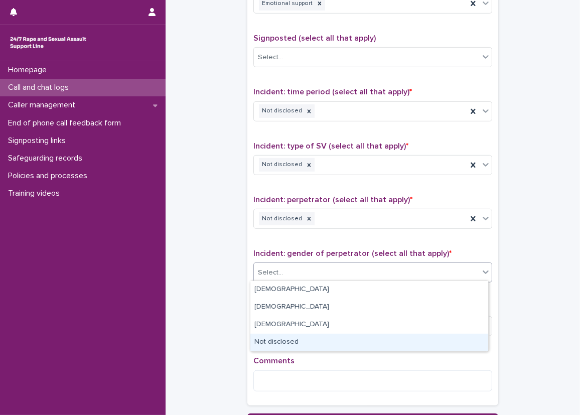
click at [261, 339] on div "Not disclosed" at bounding box center [369, 343] width 238 height 18
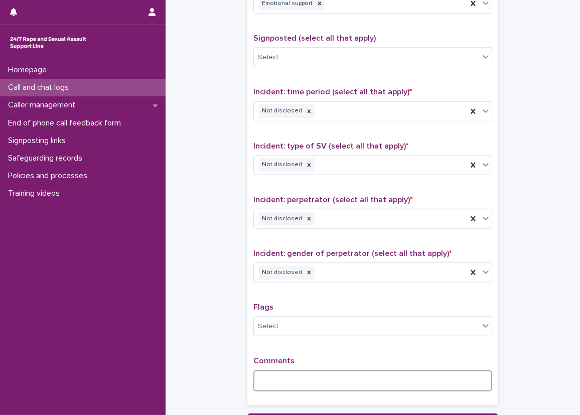
click at [261, 378] on textarea at bounding box center [372, 381] width 239 height 22
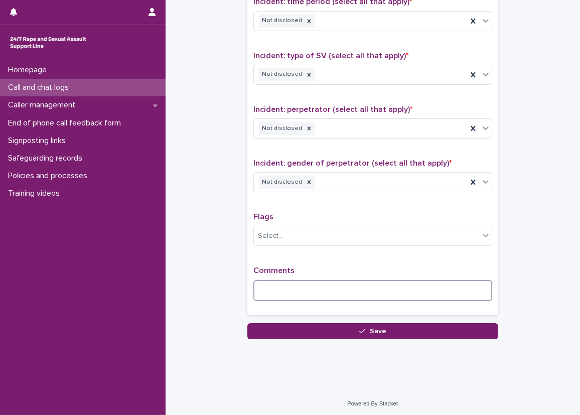
scroll to position [693, 0]
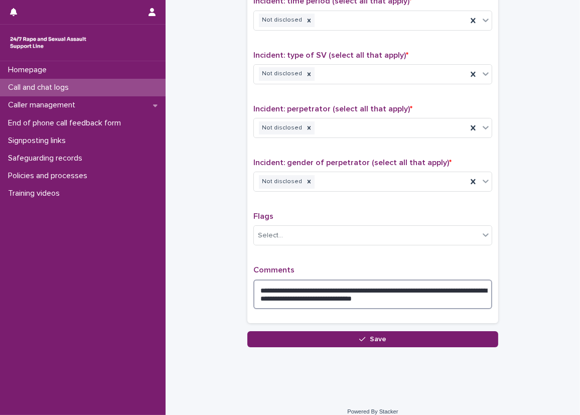
click at [413, 297] on textarea "**********" at bounding box center [372, 294] width 239 height 30
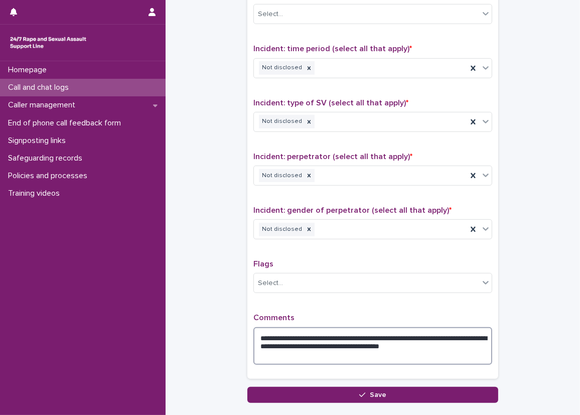
scroll to position [710, 0]
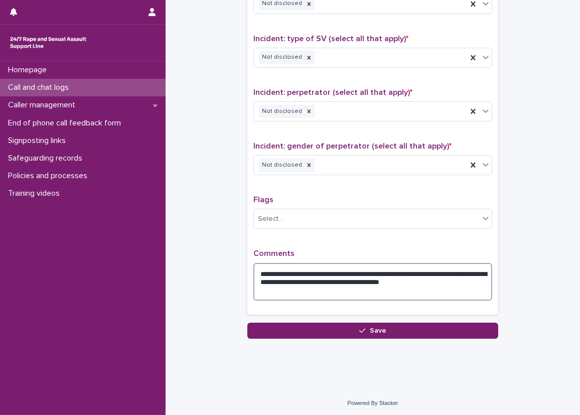
click at [363, 277] on textarea "**********" at bounding box center [372, 282] width 239 height 38
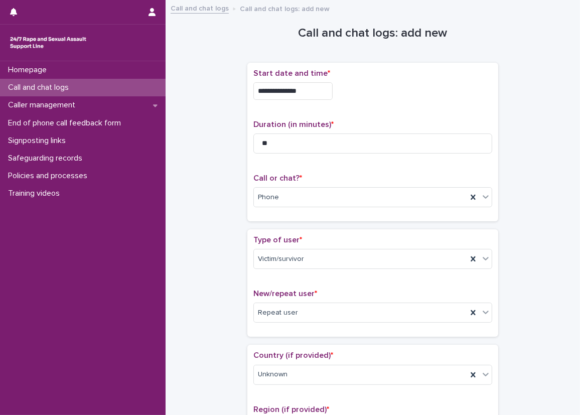
scroll to position [100, 0]
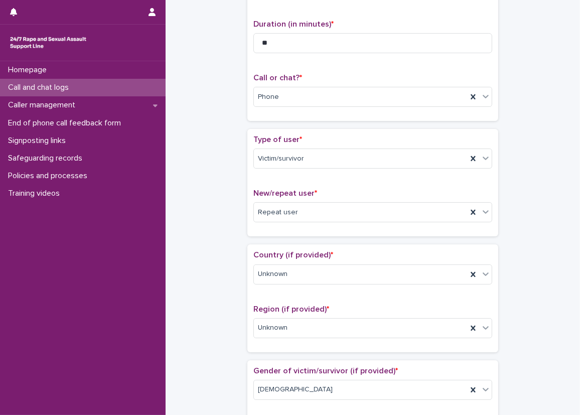
type textarea "**********"
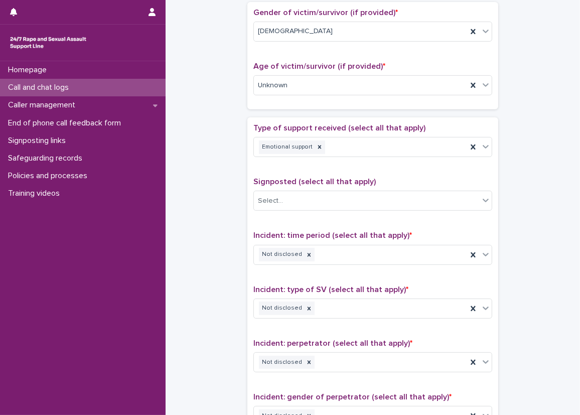
scroll to position [710, 0]
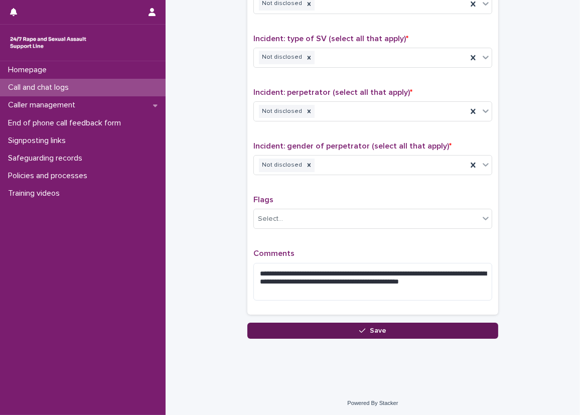
click at [410, 323] on button "Save" at bounding box center [372, 331] width 251 height 16
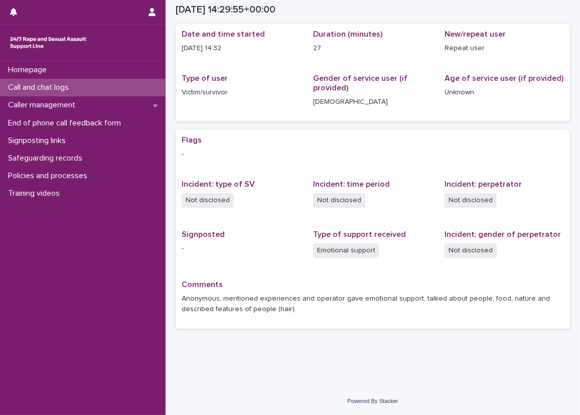
scroll to position [39, 0]
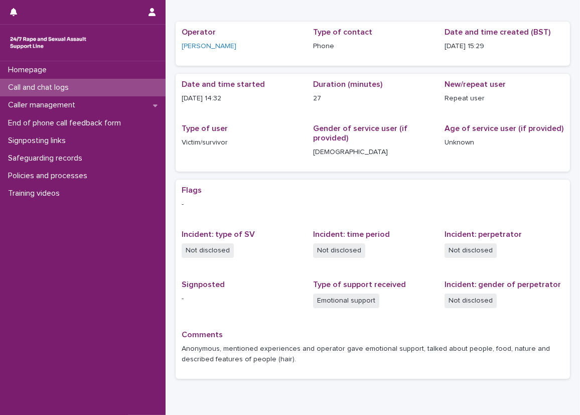
click at [136, 86] on div "Call and chat logs" at bounding box center [83, 88] width 166 height 18
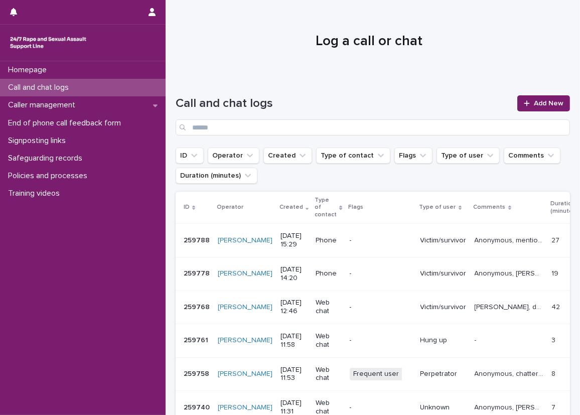
click at [354, 83] on div "Call and chat logs Add New" at bounding box center [373, 111] width 394 height 72
click at [477, 236] on p "Anonymous, mentioned experiences and operator gave emotional support, talked ab…" at bounding box center [510, 239] width 71 height 11
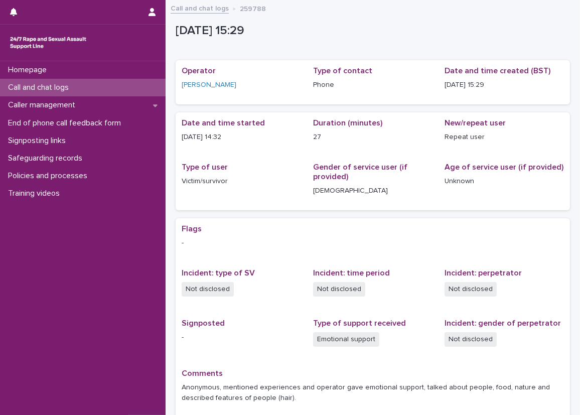
click at [105, 92] on div "Call and chat logs" at bounding box center [83, 88] width 166 height 18
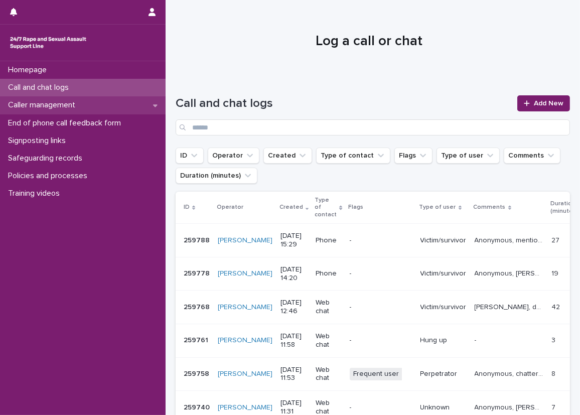
click at [122, 111] on div "Caller management" at bounding box center [83, 105] width 166 height 18
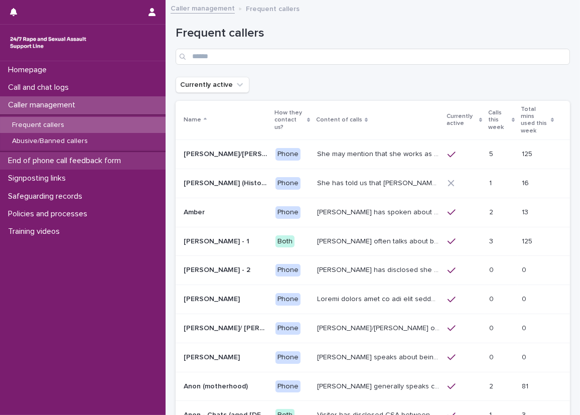
click at [96, 153] on div "End of phone call feedback form" at bounding box center [83, 161] width 166 height 18
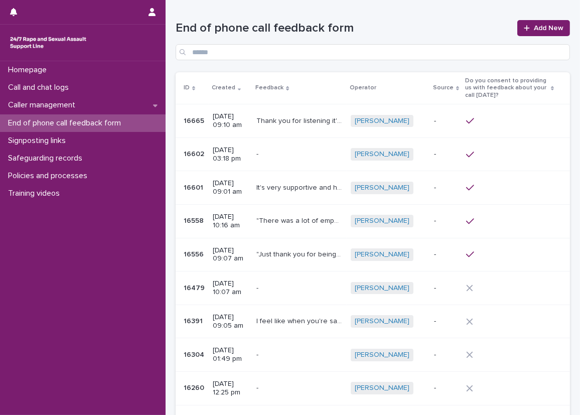
click at [335, 119] on p "Thank you for listening it's been good to talk to someone that hears me and wha…" at bounding box center [300, 120] width 88 height 11
click at [331, 184] on p "It's very supportive and helpful. It can be a quite difficult to hear conversat…" at bounding box center [300, 187] width 88 height 11
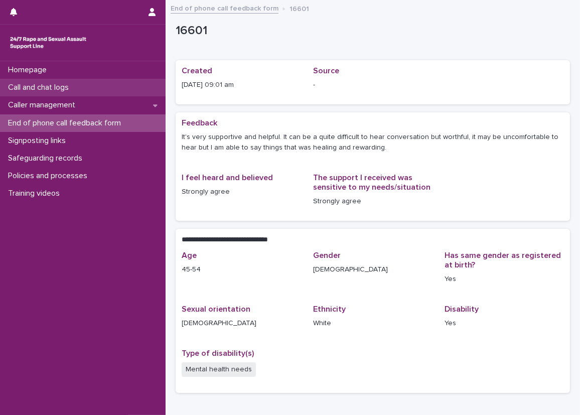
click at [118, 88] on div "Call and chat logs" at bounding box center [83, 88] width 166 height 18
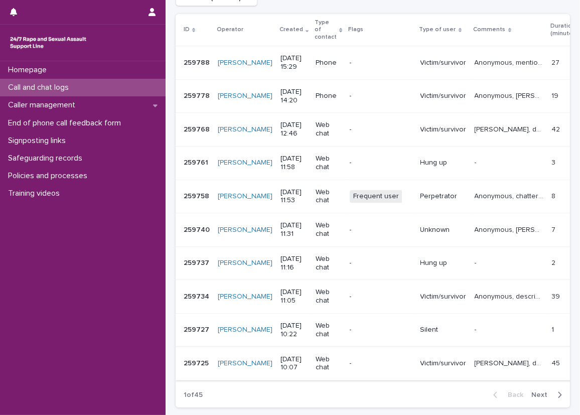
scroll to position [201, 0]
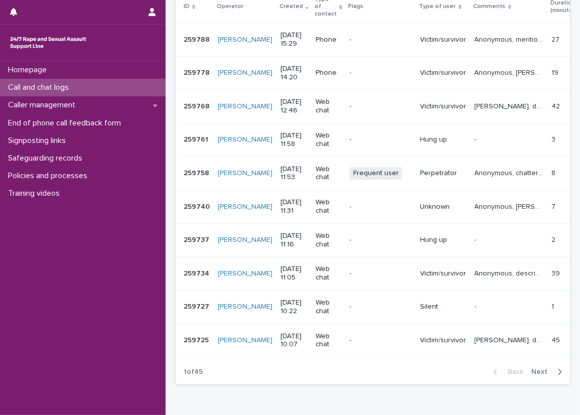
click at [544, 368] on span "Next" at bounding box center [542, 371] width 22 height 7
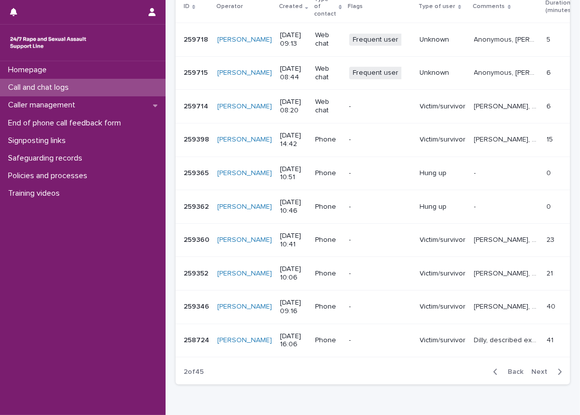
click at [493, 359] on div "Back Next" at bounding box center [527, 371] width 85 height 25
click at [505, 368] on span "Back" at bounding box center [513, 371] width 22 height 7
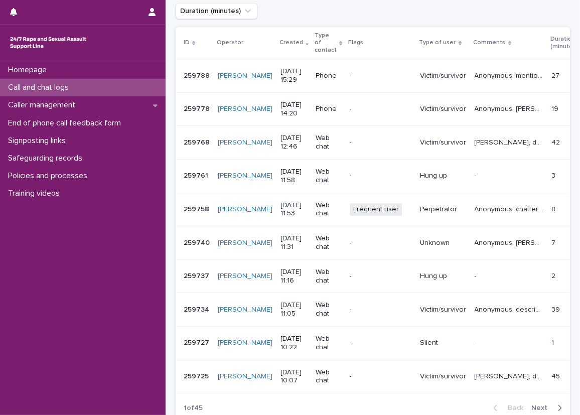
scroll to position [151, 0]
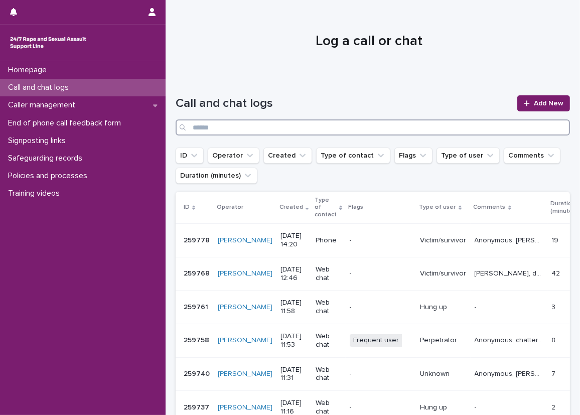
click at [283, 123] on input "Search" at bounding box center [373, 127] width 394 height 16
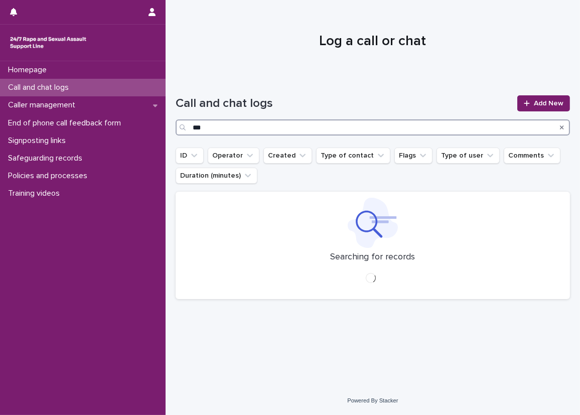
type input "****"
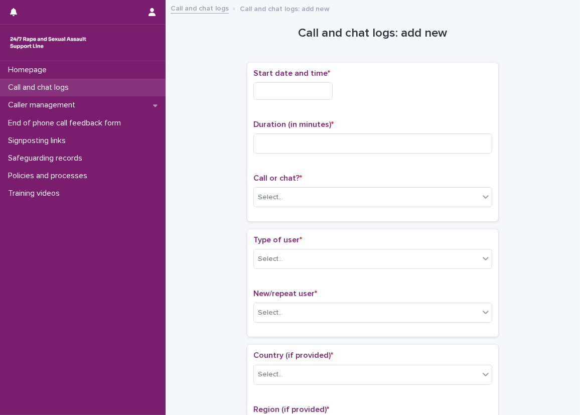
click at [94, 81] on div "Call and chat logs" at bounding box center [83, 88] width 166 height 18
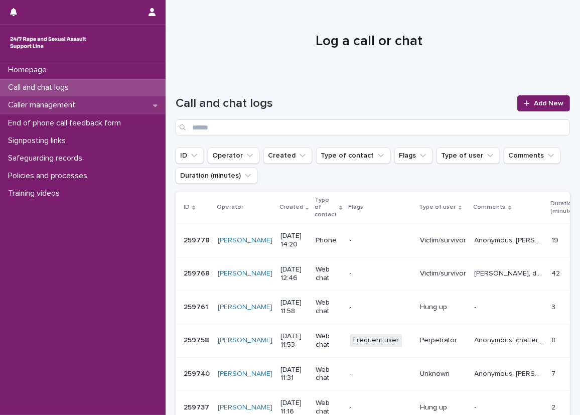
click at [99, 101] on div "Caller management" at bounding box center [83, 105] width 166 height 18
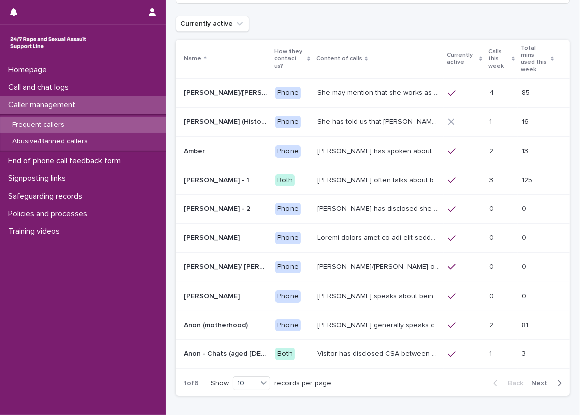
scroll to position [64, 0]
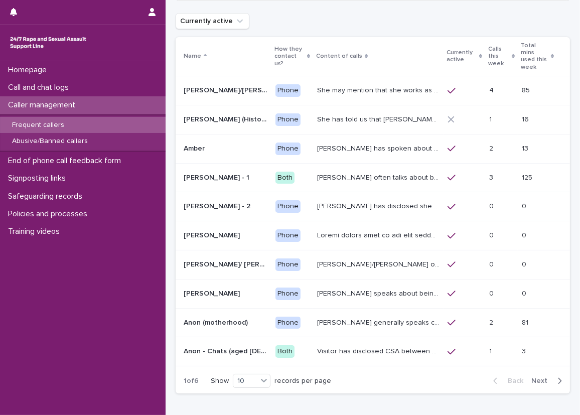
click at [555, 376] on button "Next" at bounding box center [548, 380] width 43 height 9
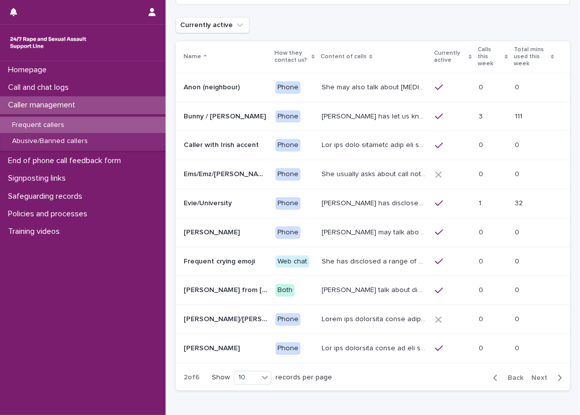
click at [555, 373] on button "Next" at bounding box center [548, 377] width 43 height 9
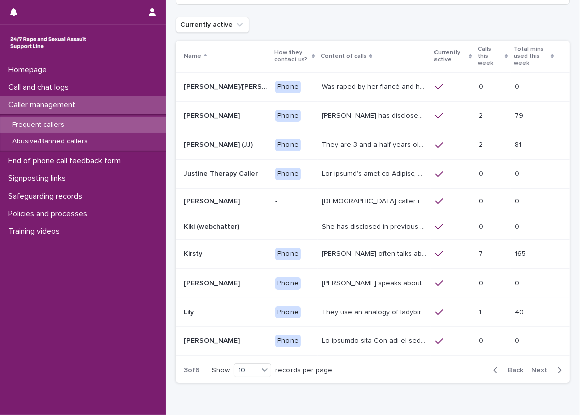
click at [398, 311] on p "They use an analogy of ladybirds (blood) and white syrup (semen). They refer to…" at bounding box center [375, 311] width 107 height 11
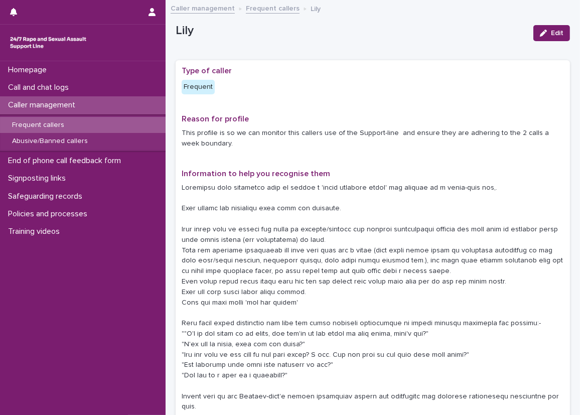
click at [260, 241] on p at bounding box center [373, 324] width 382 height 282
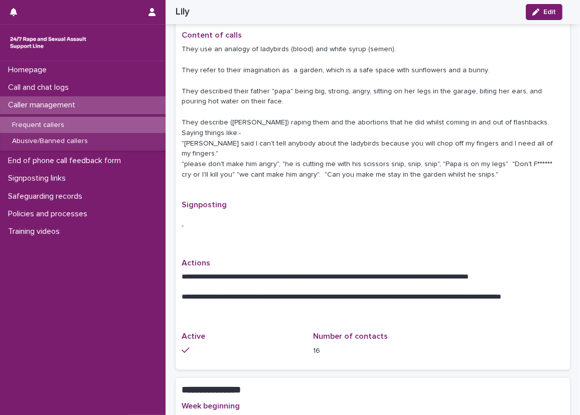
scroll to position [652, 0]
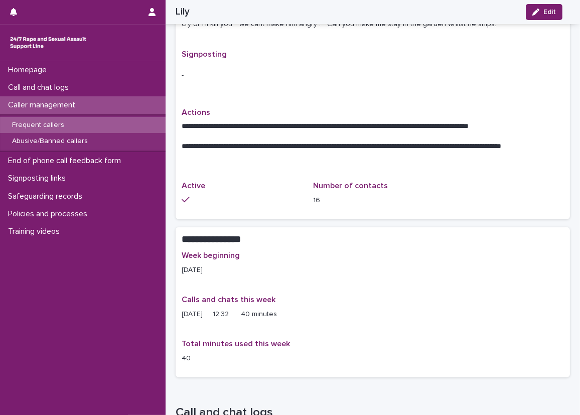
drag, startPoint x: 314, startPoint y: 296, endPoint x: 182, endPoint y: 286, distance: 132.8
click at [182, 295] on div "Calls and chats this week 13.08.25 12:32 40 minutes" at bounding box center [373, 311] width 382 height 32
drag, startPoint x: 182, startPoint y: 286, endPoint x: 272, endPoint y: 293, distance: 90.6
click at [272, 295] on div "Calls and chats this week 13.08.25 12:32 40 minutes" at bounding box center [373, 311] width 382 height 32
click at [289, 295] on div "Calls and chats this week 13.08.25 12:32 40 minutes" at bounding box center [373, 311] width 382 height 32
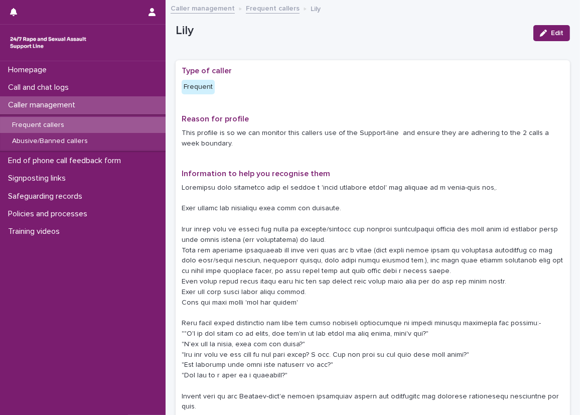
scroll to position [50, 0]
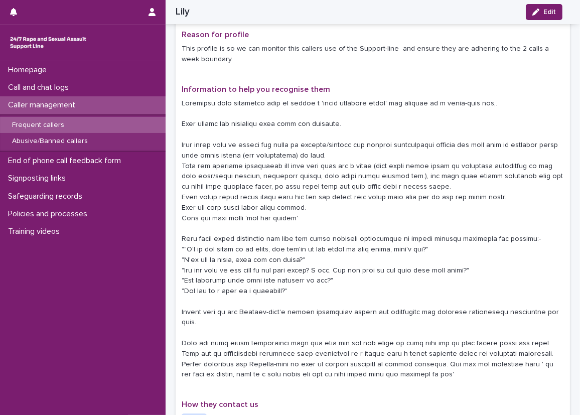
scroll to position [100, 0]
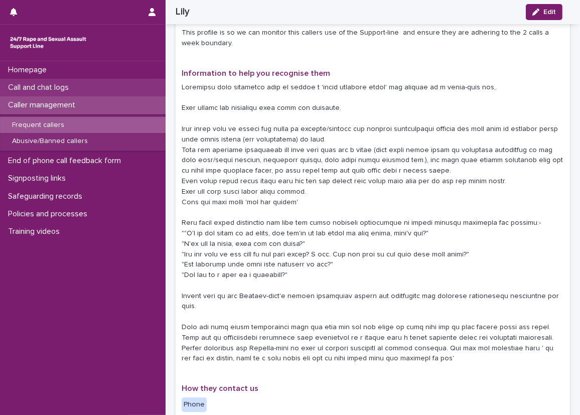
click at [116, 86] on div "Call and chat logs" at bounding box center [83, 88] width 166 height 18
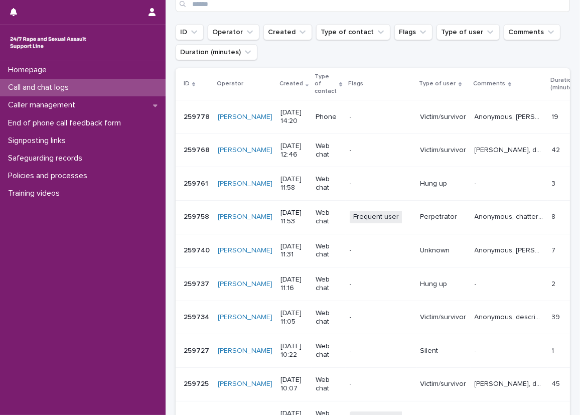
scroll to position [100, 0]
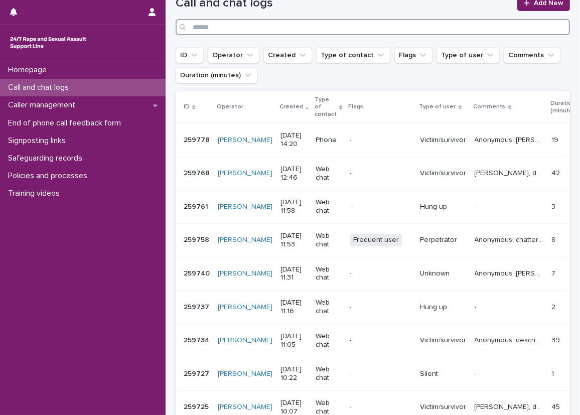
click at [425, 22] on input "Search" at bounding box center [373, 27] width 394 height 16
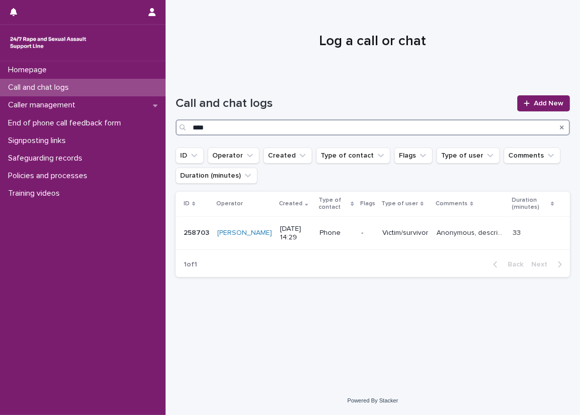
type input "****"
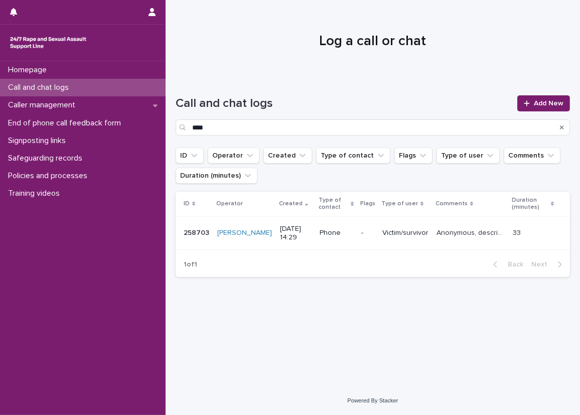
click at [406, 109] on h1 "Call and chat logs" at bounding box center [344, 103] width 336 height 15
click at [122, 82] on div "Call and chat logs" at bounding box center [83, 88] width 166 height 18
